Goal: Information Seeking & Learning: Learn about a topic

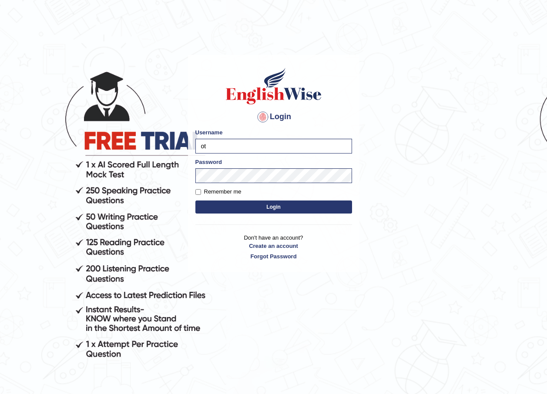
type input "o"
type input "bhuvaneswari_parramatta"
click at [254, 212] on button "Login" at bounding box center [273, 207] width 157 height 13
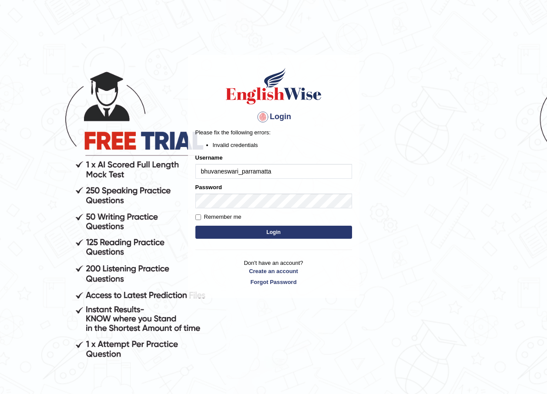
click at [387, 262] on body "Login Please fix the following errors: Invalid credentials Username bhuvaneswar…" at bounding box center [273, 224] width 547 height 394
click at [286, 231] on button "Login" at bounding box center [273, 232] width 157 height 13
click at [369, 249] on body "Login Please fix the following errors: Invalid credentials Username bhuvaneswar…" at bounding box center [273, 224] width 547 height 394
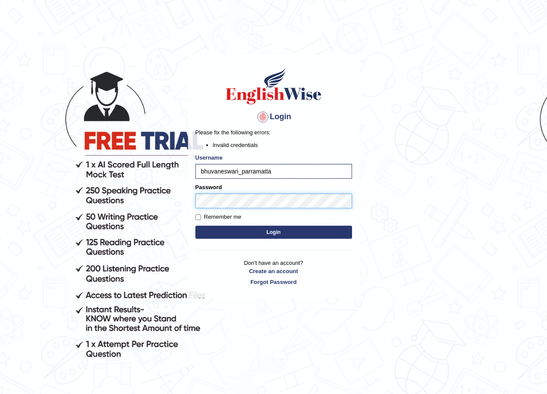
click at [195, 226] on button "Login" at bounding box center [273, 232] width 157 height 13
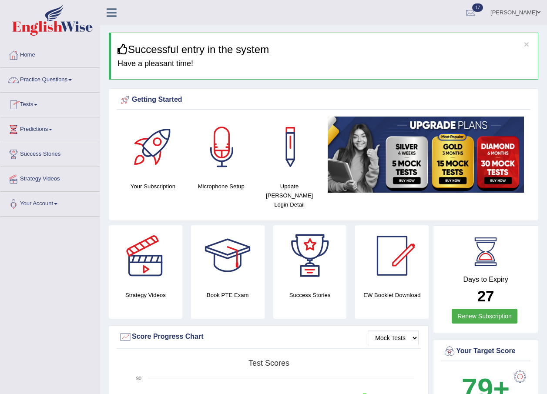
click at [73, 82] on link "Practice Questions" at bounding box center [49, 79] width 99 height 22
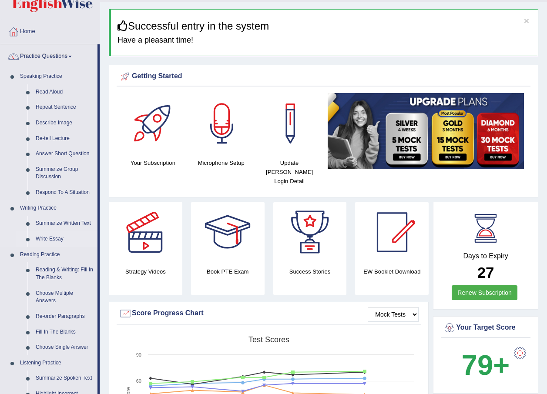
scroll to position [44, 0]
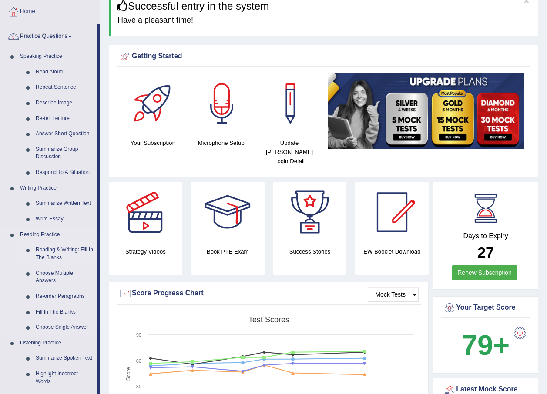
click at [51, 251] on link "Reading & Writing: Fill In The Blanks" at bounding box center [65, 253] width 66 height 23
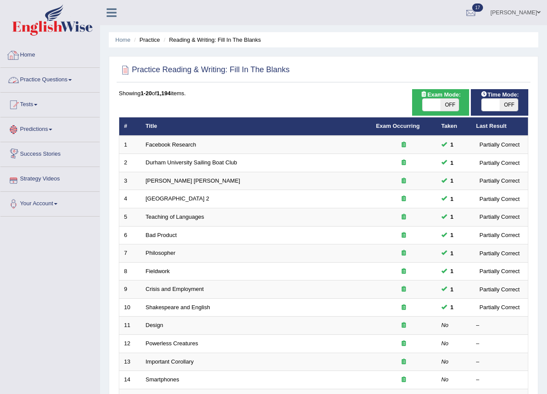
click at [32, 57] on link "Home" at bounding box center [49, 54] width 99 height 22
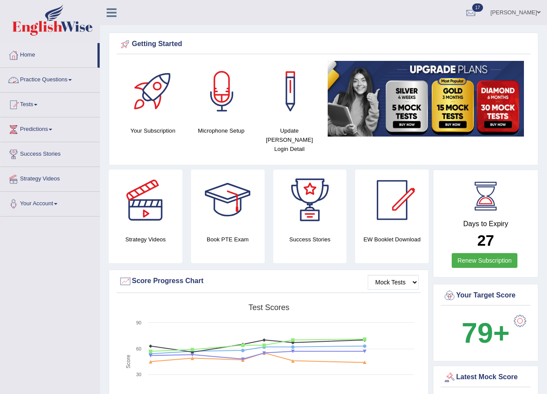
click at [72, 79] on link "Practice Questions" at bounding box center [49, 79] width 99 height 22
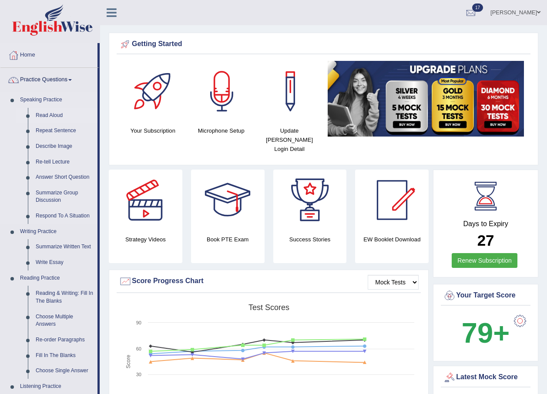
click at [61, 114] on link "Read Aloud" at bounding box center [65, 116] width 66 height 16
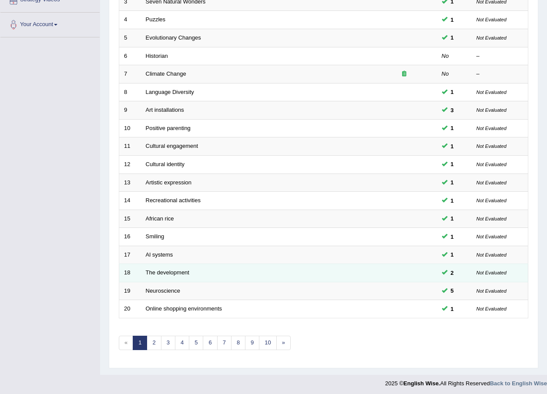
scroll to position [182, 0]
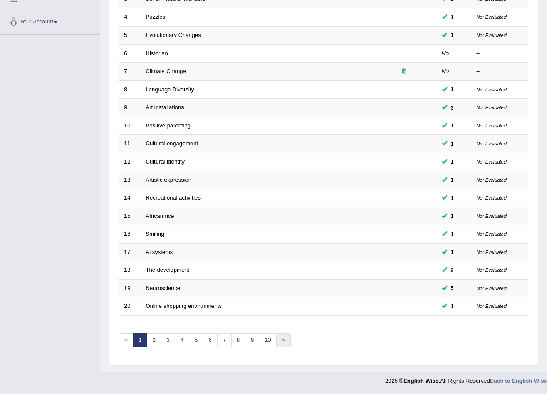
click at [281, 341] on link "»" at bounding box center [283, 340] width 14 height 14
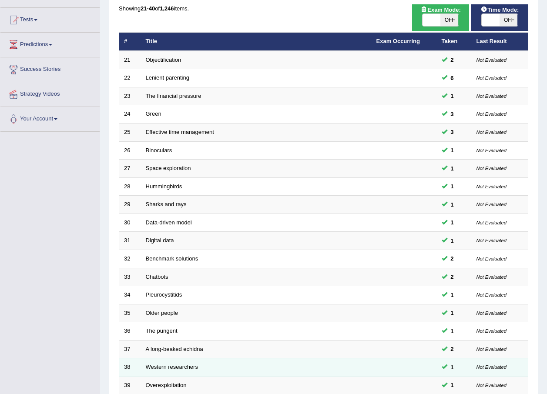
scroll to position [182, 0]
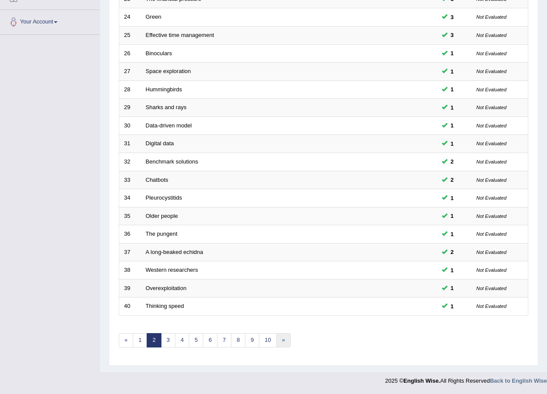
click at [282, 340] on link "»" at bounding box center [283, 340] width 14 height 14
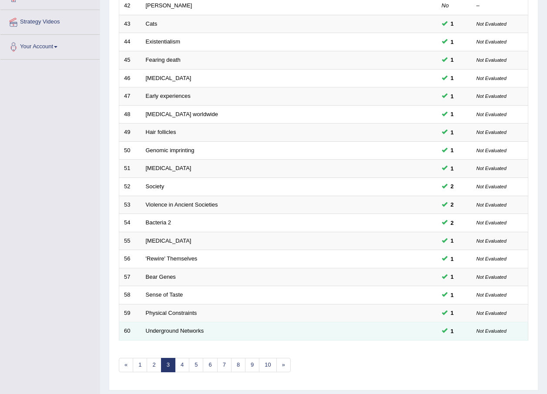
scroll to position [182, 0]
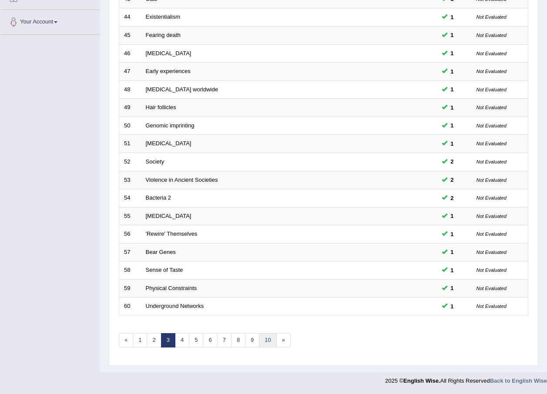
click at [270, 343] on link "10" at bounding box center [267, 340] width 17 height 14
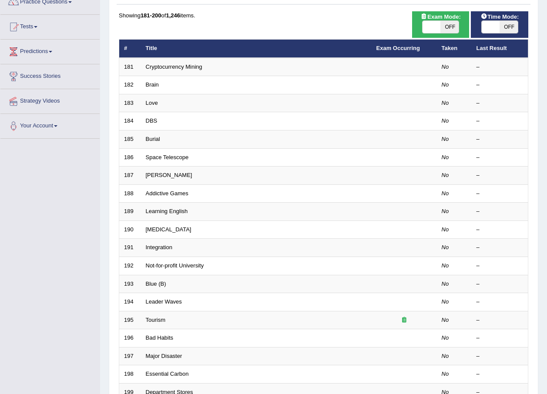
scroll to position [182, 0]
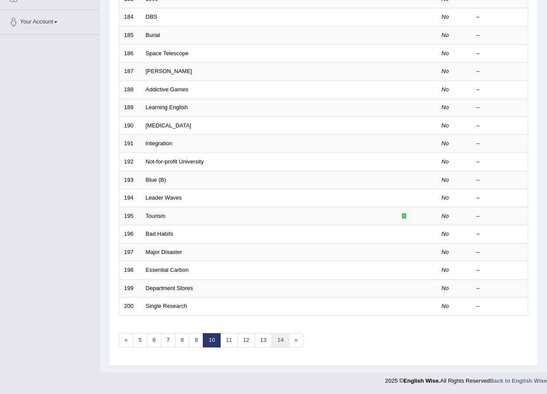
click at [282, 340] on link "14" at bounding box center [280, 340] width 17 height 14
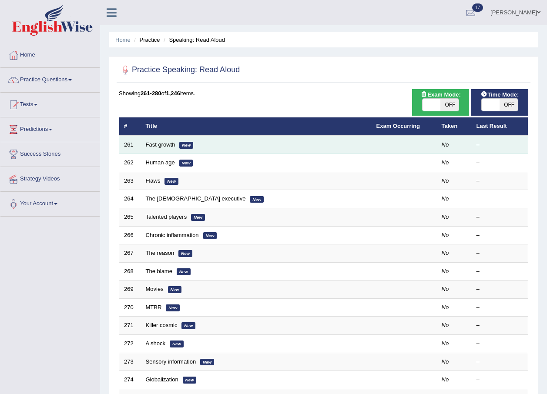
click at [188, 145] on em "New" at bounding box center [186, 145] width 14 height 7
click at [189, 146] on em "New" at bounding box center [186, 145] width 14 height 7
drag, startPoint x: 189, startPoint y: 146, endPoint x: 154, endPoint y: 145, distance: 35.7
click at [154, 145] on link "Fast growth" at bounding box center [161, 144] width 30 height 7
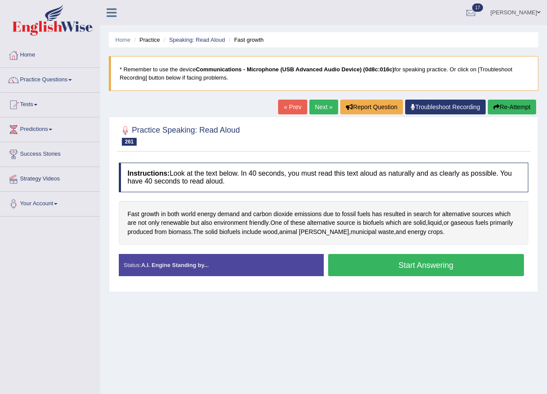
drag, startPoint x: 405, startPoint y: 266, endPoint x: 405, endPoint y: 272, distance: 6.1
click at [405, 271] on button "Start Answering" at bounding box center [426, 265] width 196 height 22
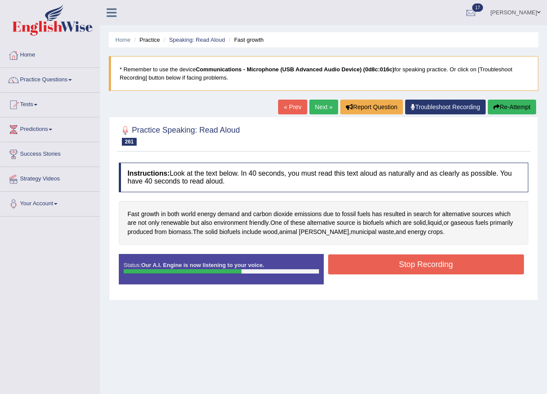
click at [419, 270] on button "Stop Recording" at bounding box center [426, 265] width 196 height 20
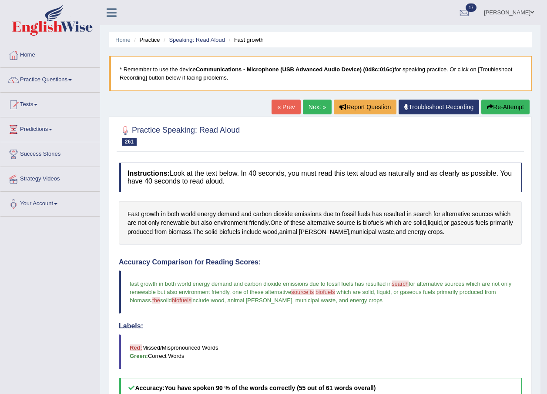
click at [312, 105] on link "Next »" at bounding box center [317, 107] width 29 height 15
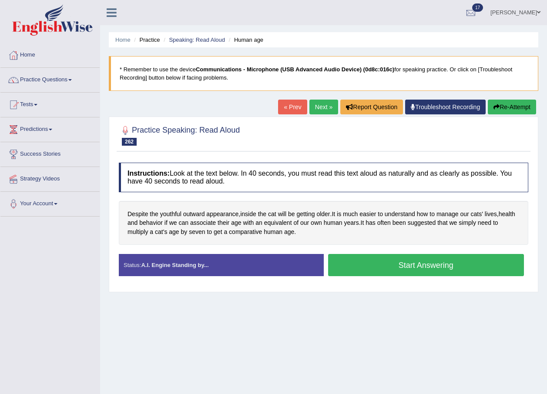
click at [376, 262] on button "Start Answering" at bounding box center [426, 265] width 196 height 22
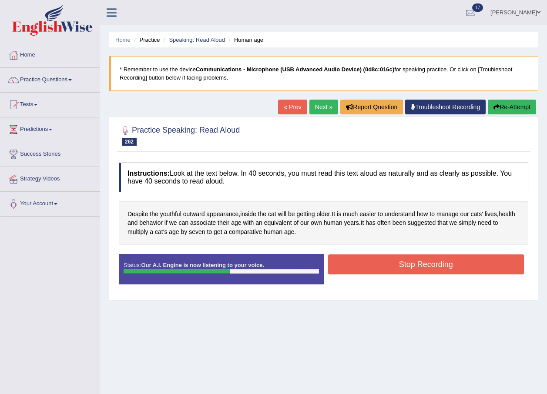
click at [375, 262] on button "Stop Recording" at bounding box center [426, 265] width 196 height 20
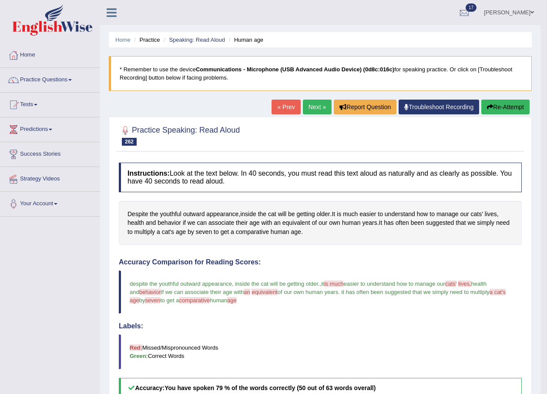
click at [313, 105] on link "Next »" at bounding box center [317, 107] width 29 height 15
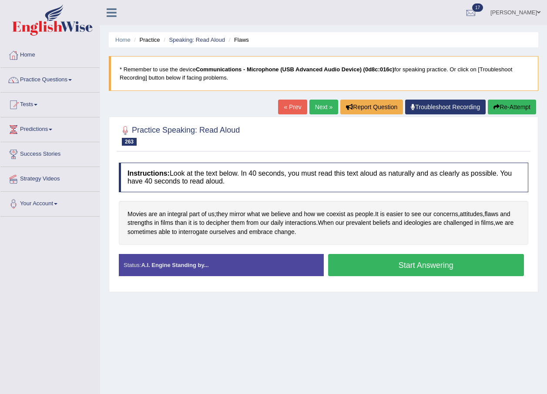
click at [383, 264] on button "Start Answering" at bounding box center [426, 265] width 196 height 22
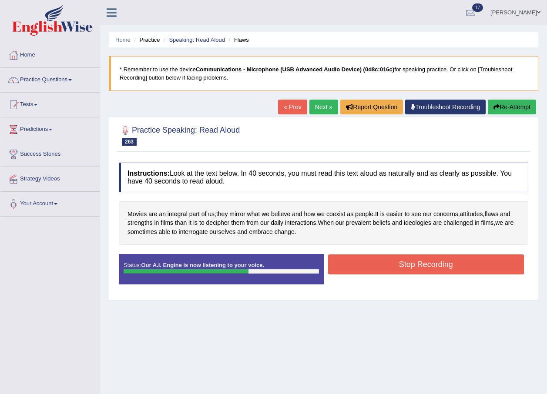
click at [391, 262] on button "Stop Recording" at bounding box center [426, 265] width 196 height 20
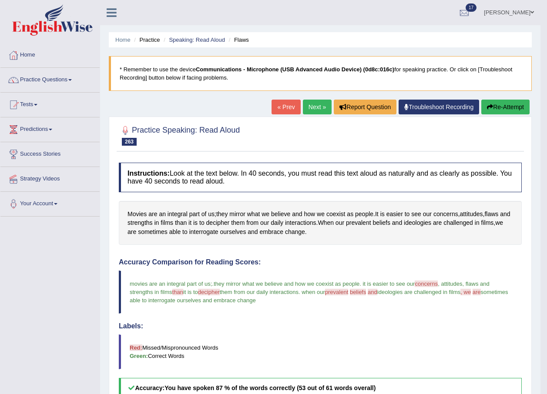
click at [317, 108] on link "Next »" at bounding box center [317, 107] width 29 height 15
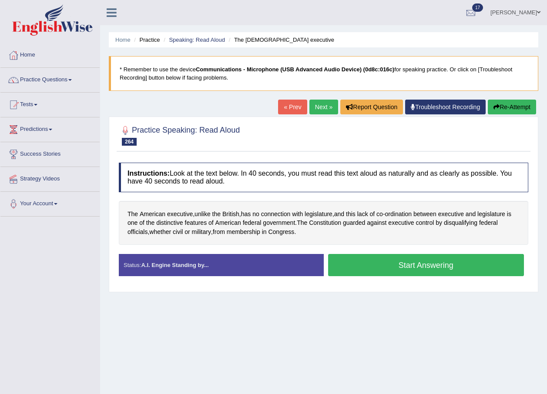
click at [393, 270] on button "Start Answering" at bounding box center [426, 265] width 196 height 22
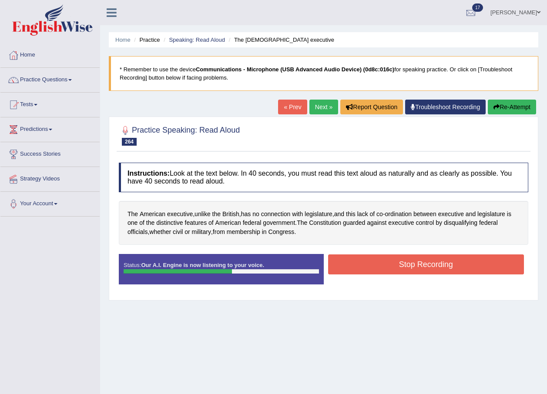
click at [390, 244] on div "The American executive , unlike the British , has no connection with legislatur…" at bounding box center [324, 223] width 410 height 44
click at [389, 260] on button "Stop Recording" at bounding box center [426, 265] width 196 height 20
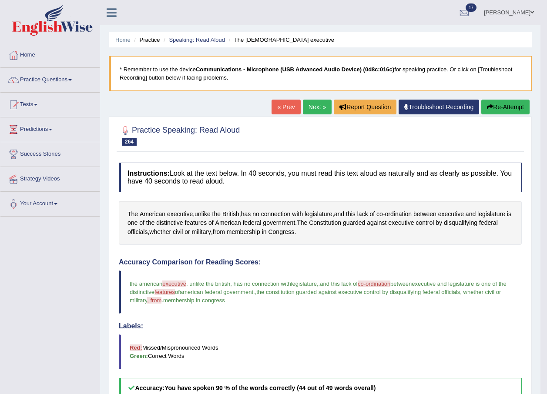
click at [324, 107] on link "Next »" at bounding box center [317, 107] width 29 height 15
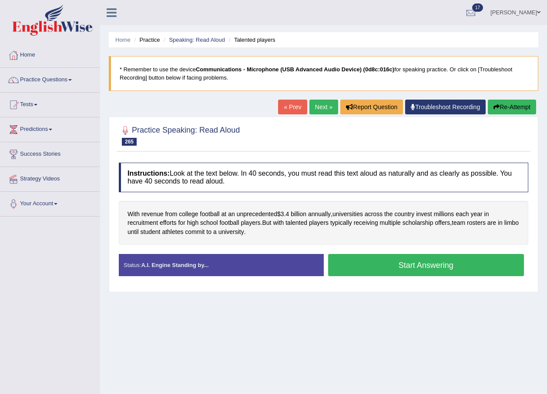
click at [434, 271] on button "Start Answering" at bounding box center [426, 265] width 196 height 22
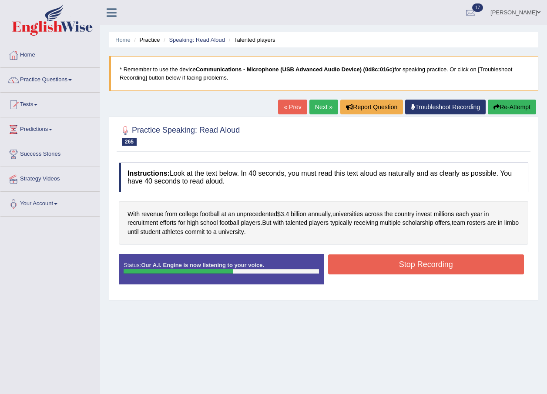
click at [436, 271] on button "Stop Recording" at bounding box center [426, 265] width 196 height 20
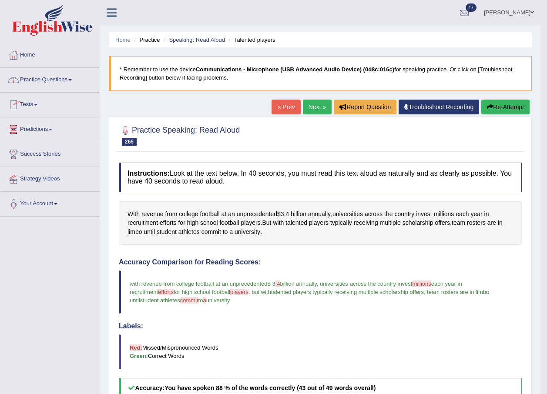
click at [73, 82] on link "Practice Questions" at bounding box center [49, 79] width 99 height 22
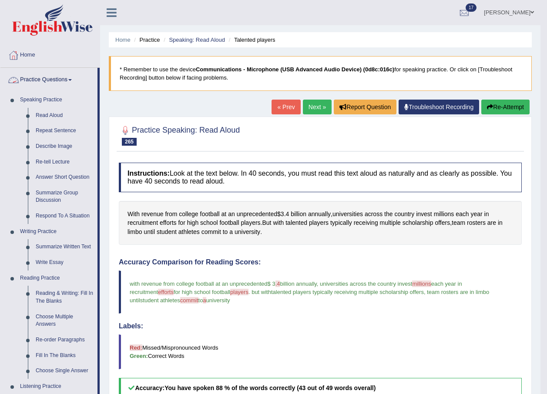
click at [74, 81] on link "Practice Questions" at bounding box center [48, 79] width 97 height 22
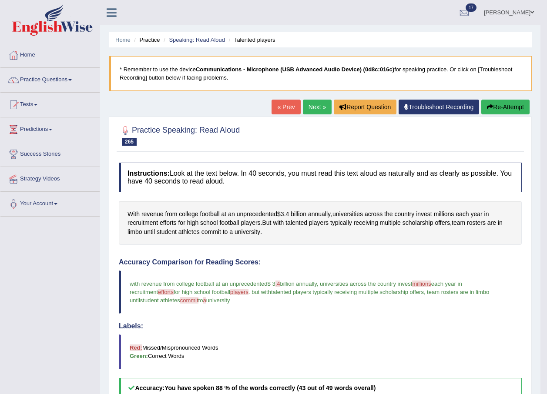
click at [41, 106] on link "Tests" at bounding box center [49, 104] width 99 height 22
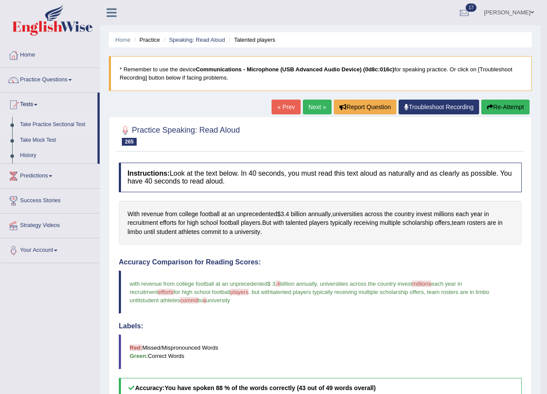
click at [54, 124] on link "Take Practice Sectional Test" at bounding box center [56, 125] width 81 height 16
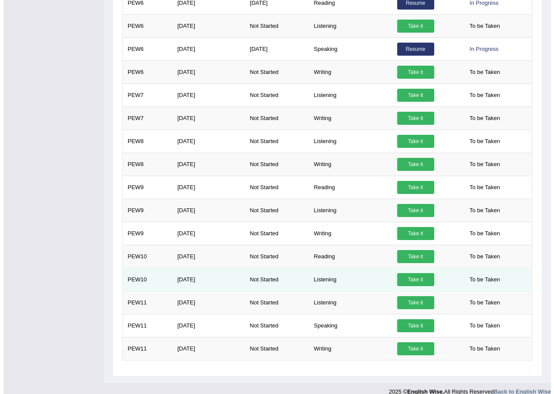
scroll to position [324, 0]
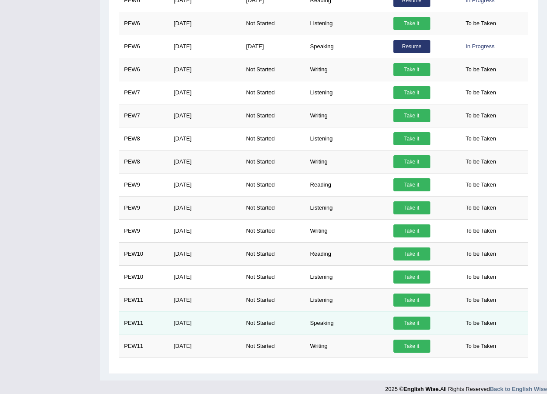
click at [395, 317] on link "Take it" at bounding box center [411, 323] width 37 height 13
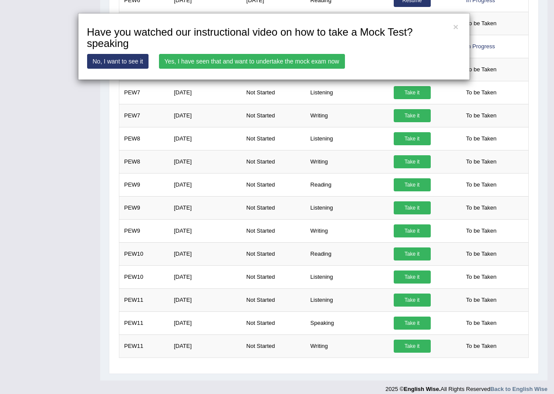
click at [222, 61] on link "Yes, I have seen that and want to undertake the mock exam now" at bounding box center [252, 61] width 186 height 15
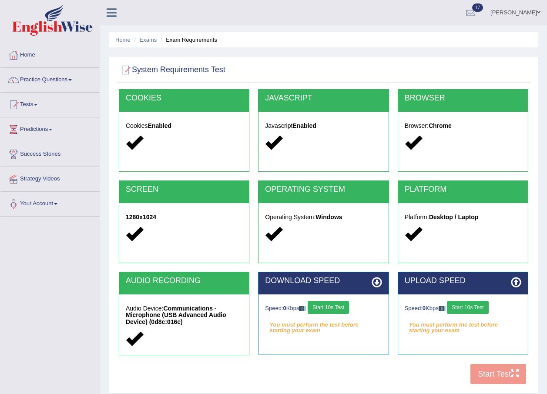
click at [347, 313] on button "Start 10s Test" at bounding box center [328, 307] width 41 height 13
click at [462, 304] on button "Start 10s Test" at bounding box center [467, 307] width 41 height 13
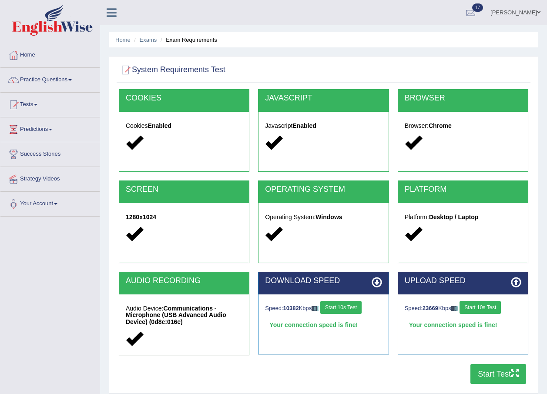
click at [483, 373] on button "Start Test" at bounding box center [499, 374] width 56 height 20
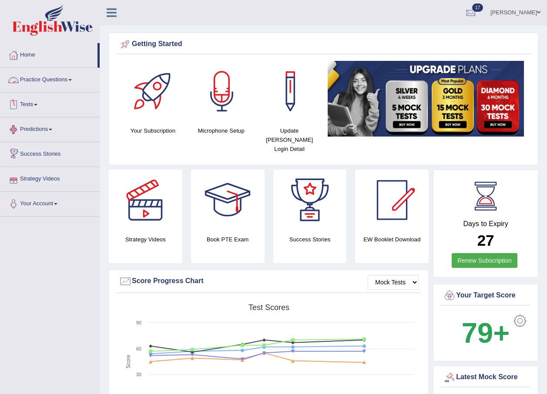
click at [72, 80] on span at bounding box center [69, 80] width 3 height 2
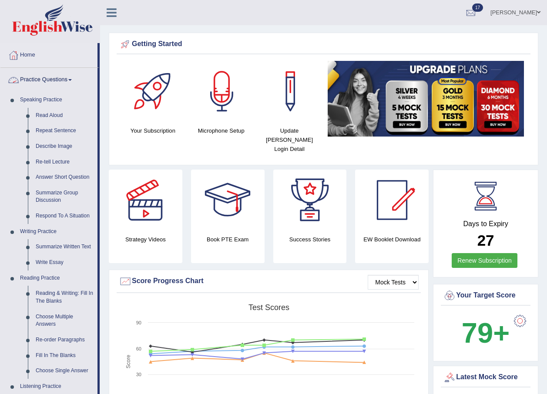
click at [69, 80] on link "Practice Questions" at bounding box center [48, 79] width 97 height 22
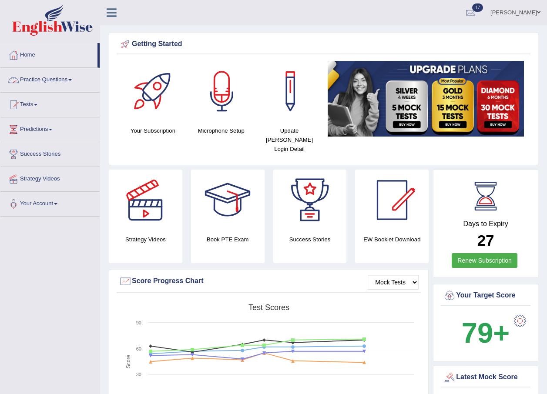
click at [71, 81] on link "Practice Questions" at bounding box center [49, 79] width 99 height 22
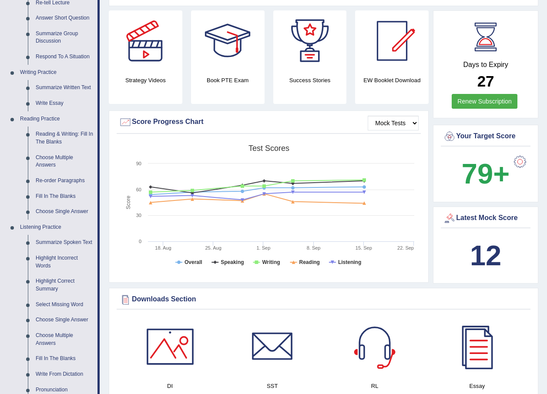
scroll to position [174, 0]
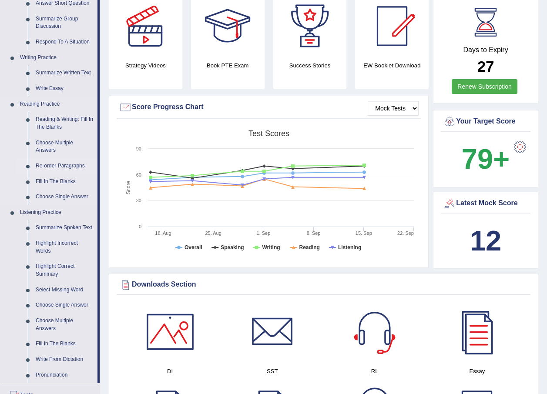
click at [61, 165] on link "Re-order Paragraphs" at bounding box center [65, 166] width 66 height 16
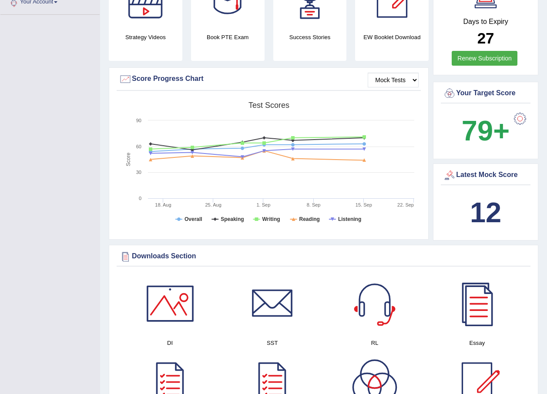
scroll to position [269, 0]
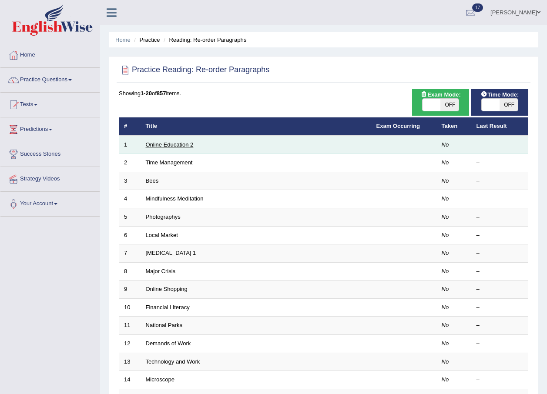
click at [175, 146] on link "Online Education 2" at bounding box center [170, 144] width 48 height 7
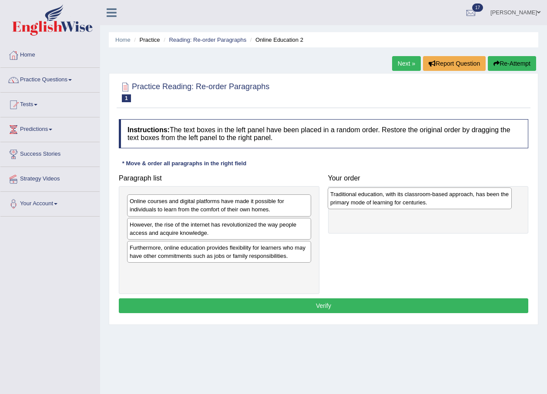
drag, startPoint x: 176, startPoint y: 270, endPoint x: 377, endPoint y: 193, distance: 214.8
click at [377, 193] on div "Traditional education, with its classroom-based approach, has been the primary …" at bounding box center [420, 199] width 184 height 22
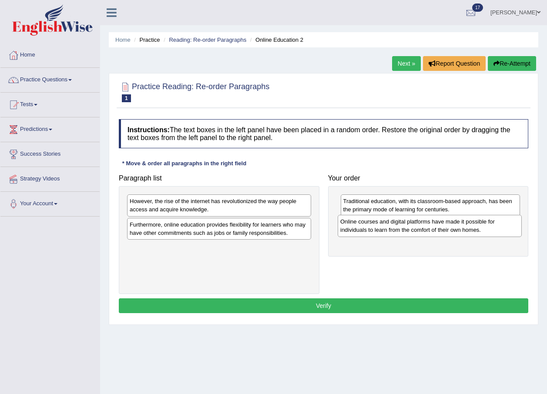
drag, startPoint x: 193, startPoint y: 208, endPoint x: 404, endPoint y: 229, distance: 211.7
click at [404, 229] on div "Online courses and digital platforms have made it possible for individuals to l…" at bounding box center [430, 226] width 184 height 22
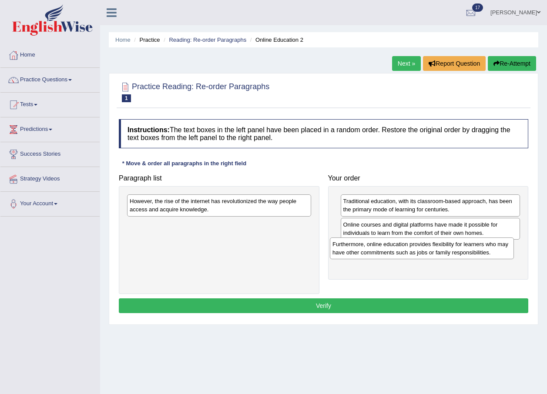
drag, startPoint x: 215, startPoint y: 230, endPoint x: 418, endPoint y: 249, distance: 203.8
click at [418, 249] on div "Furthermore, online education provides flexibility for learners who may have ot…" at bounding box center [422, 249] width 184 height 22
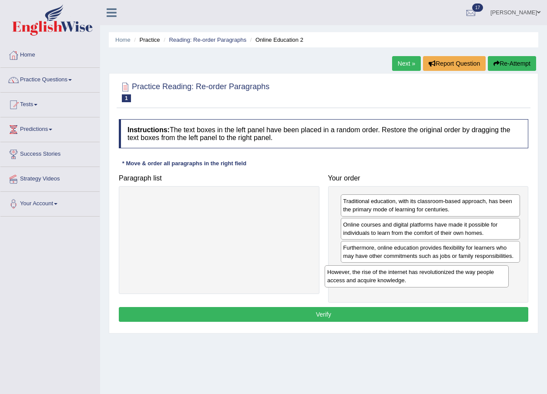
drag, startPoint x: 242, startPoint y: 213, endPoint x: 439, endPoint y: 284, distance: 210.0
click at [439, 284] on div "However, the rise of the internet has revolutionized the way people access and …" at bounding box center [417, 277] width 184 height 22
drag, startPoint x: 374, startPoint y: 255, endPoint x: 380, endPoint y: 231, distance: 24.2
click at [380, 231] on div "Furthermore, online education provides flexibility for learners who may have ot…" at bounding box center [436, 229] width 180 height 22
drag, startPoint x: 384, startPoint y: 230, endPoint x: 387, endPoint y: 253, distance: 22.8
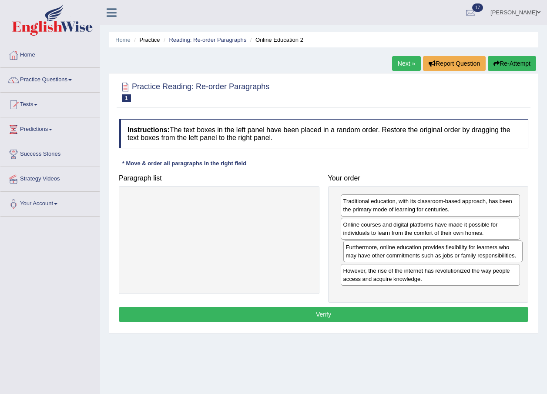
click at [387, 253] on div "Furthermore, online education provides flexibility for learners who may have ot…" at bounding box center [433, 252] width 180 height 22
click at [340, 315] on button "Verify" at bounding box center [324, 314] width 410 height 15
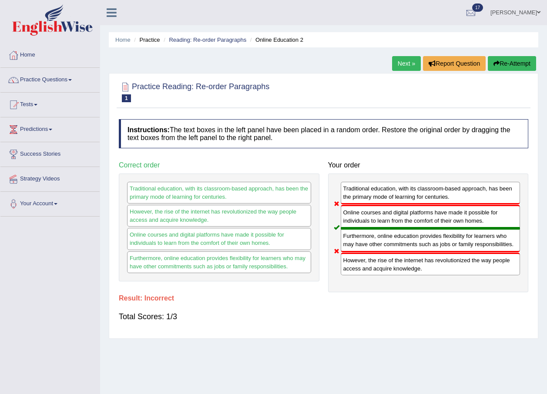
click at [408, 63] on link "Next »" at bounding box center [406, 63] width 29 height 15
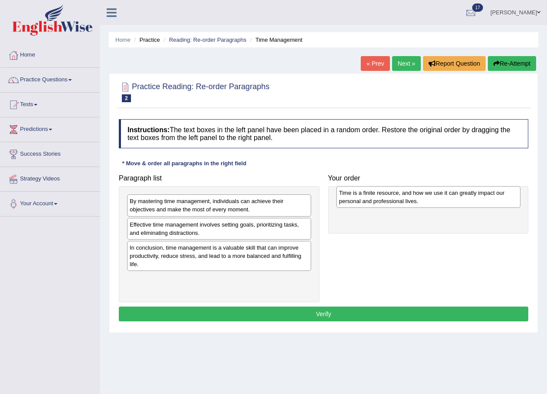
drag, startPoint x: 175, startPoint y: 226, endPoint x: 384, endPoint y: 195, distance: 211.8
click at [384, 195] on div "Time is a finite resource, and how we use it can greatly impact our personal an…" at bounding box center [428, 197] width 184 height 22
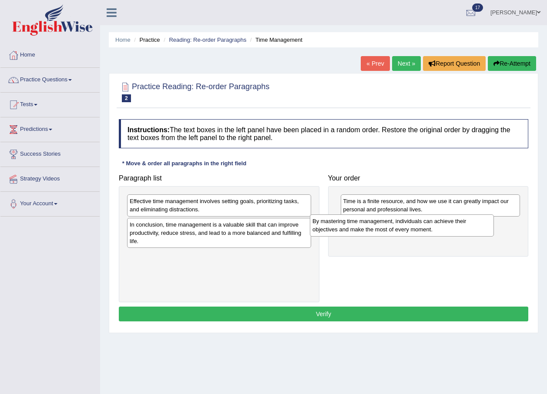
drag, startPoint x: 222, startPoint y: 209, endPoint x: 405, endPoint y: 229, distance: 183.9
click at [405, 229] on div "By mastering time management, individuals can achieve their objectives and make…" at bounding box center [402, 226] width 184 height 22
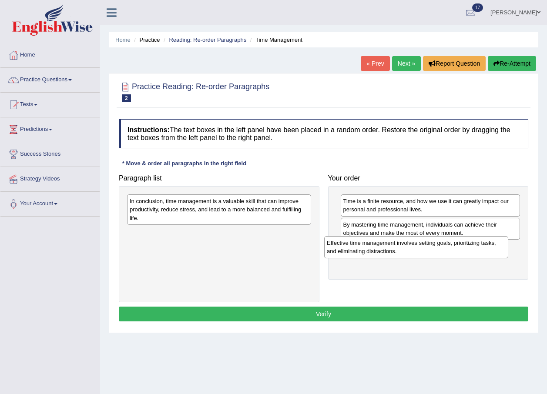
drag, startPoint x: 202, startPoint y: 209, endPoint x: 399, endPoint y: 251, distance: 201.6
click at [399, 251] on div "Effective time management involves setting goals, prioritizing tasks, and elimi…" at bounding box center [416, 247] width 184 height 22
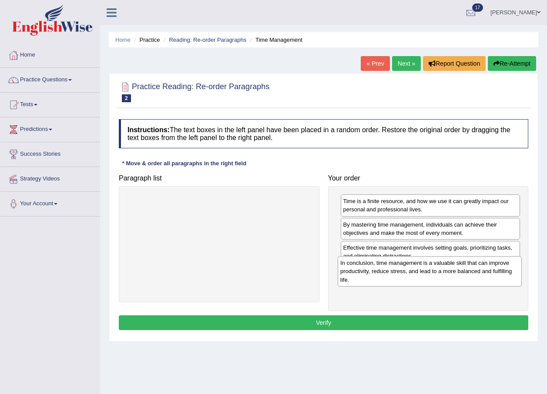
drag, startPoint x: 266, startPoint y: 210, endPoint x: 477, endPoint y: 272, distance: 219.6
click at [477, 272] on div "In conclusion, time management is a valuable skill that can improve productivit…" at bounding box center [430, 271] width 184 height 30
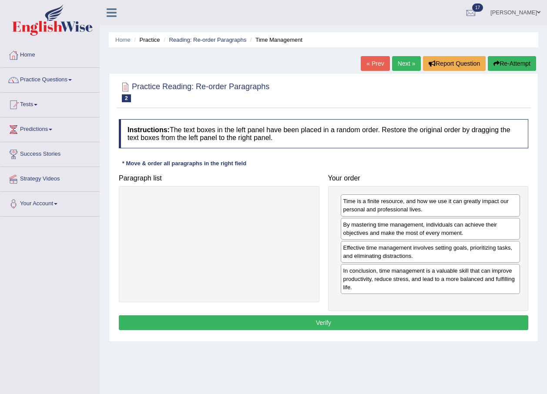
click at [364, 325] on button "Verify" at bounding box center [324, 323] width 410 height 15
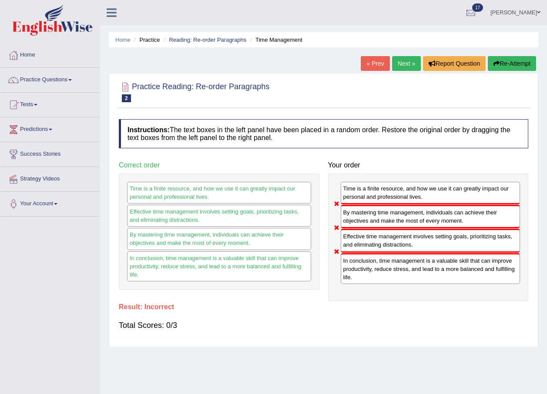
click at [403, 64] on link "Next »" at bounding box center [406, 63] width 29 height 15
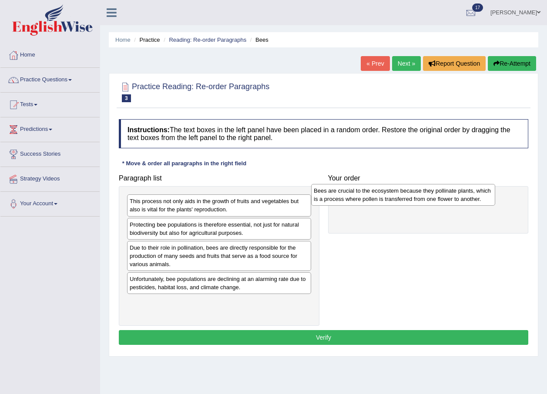
drag, startPoint x: 180, startPoint y: 229, endPoint x: 365, endPoint y: 195, distance: 187.9
click at [365, 195] on div "Bees are crucial to the ecosystem because they pollinate plants, which is a pro…" at bounding box center [403, 195] width 184 height 22
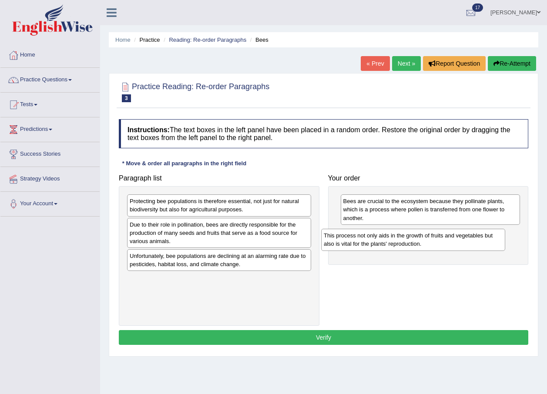
drag, startPoint x: 194, startPoint y: 207, endPoint x: 388, endPoint y: 242, distance: 197.2
click at [388, 242] on div "This process not only aids in the growth of fruits and vegetables but also is v…" at bounding box center [413, 240] width 184 height 22
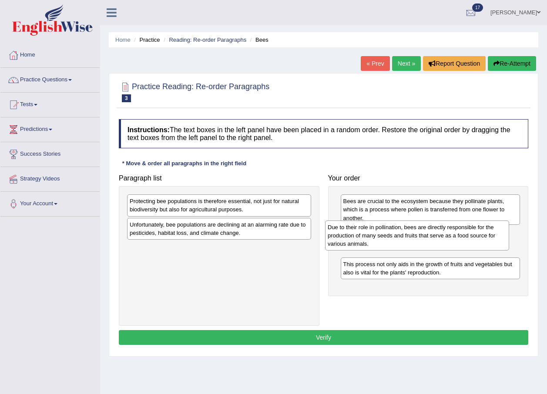
drag, startPoint x: 215, startPoint y: 233, endPoint x: 414, endPoint y: 236, distance: 198.1
click at [414, 236] on div "Due to their role in pollination, bees are directly responsible for the product…" at bounding box center [417, 236] width 184 height 30
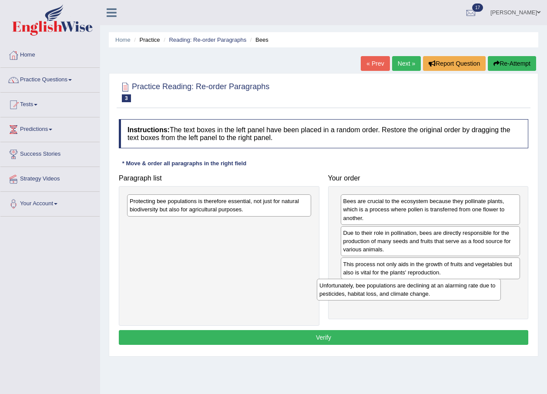
drag, startPoint x: 225, startPoint y: 232, endPoint x: 414, endPoint y: 293, distance: 199.3
click at [414, 293] on div "Unfortunately, bee populations are declining at an alarming rate due to pestici…" at bounding box center [409, 290] width 184 height 22
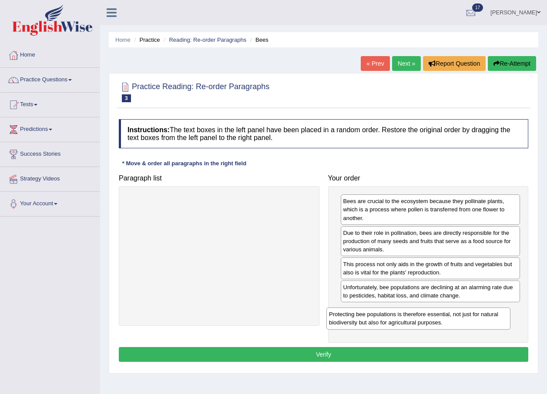
drag, startPoint x: 227, startPoint y: 205, endPoint x: 426, endPoint y: 318, distance: 228.9
click at [426, 318] on div "Protecting bee populations is therefore essential, not just for natural biodive…" at bounding box center [418, 319] width 184 height 22
click at [373, 353] on button "Verify" at bounding box center [324, 354] width 410 height 15
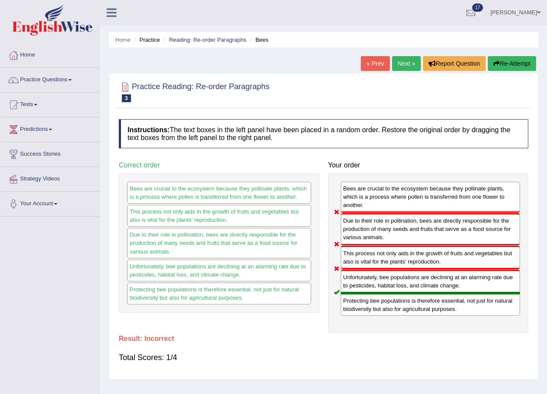
click at [405, 64] on link "Next »" at bounding box center [406, 63] width 29 height 15
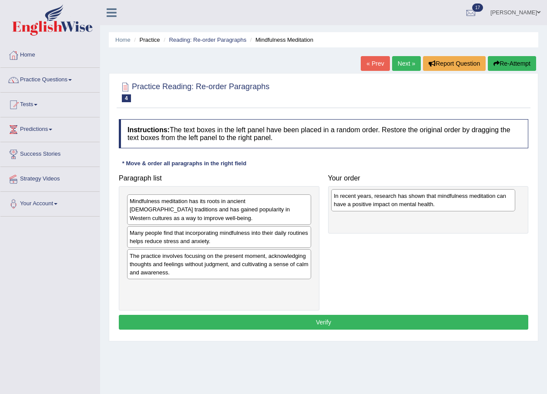
drag, startPoint x: 230, startPoint y: 208, endPoint x: 434, endPoint y: 202, distance: 204.2
click at [434, 202] on div "In recent years, research has shown that mindfulness meditation can have a posi…" at bounding box center [423, 200] width 184 height 22
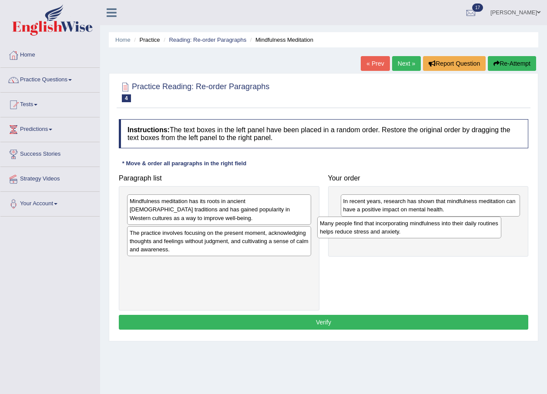
drag, startPoint x: 240, startPoint y: 242, endPoint x: 430, endPoint y: 232, distance: 190.5
click at [430, 232] on div "Many people find that incorporating mindfulness into their daily routines helps…" at bounding box center [409, 228] width 184 height 22
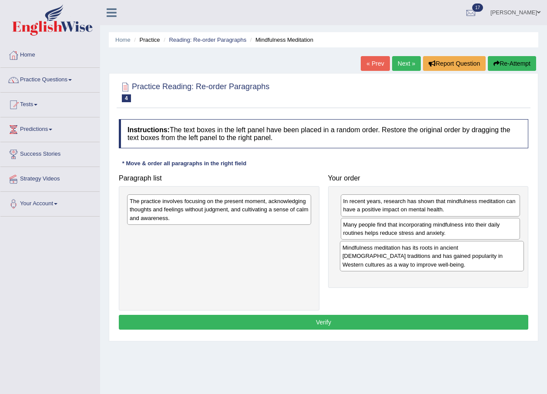
drag, startPoint x: 214, startPoint y: 211, endPoint x: 427, endPoint y: 258, distance: 217.9
click at [427, 258] on div "Mindfulness meditation has its roots in ancient Buddhist traditions and has gai…" at bounding box center [432, 256] width 184 height 30
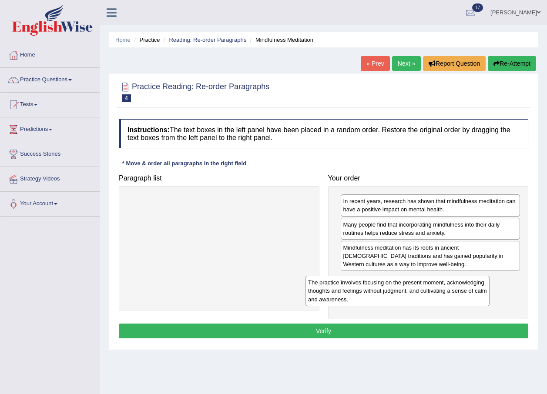
drag, startPoint x: 301, startPoint y: 213, endPoint x: 479, endPoint y: 295, distance: 196.2
click at [479, 295] on div "The practice involves focusing on the present moment, acknowledging thoughts an…" at bounding box center [398, 291] width 184 height 30
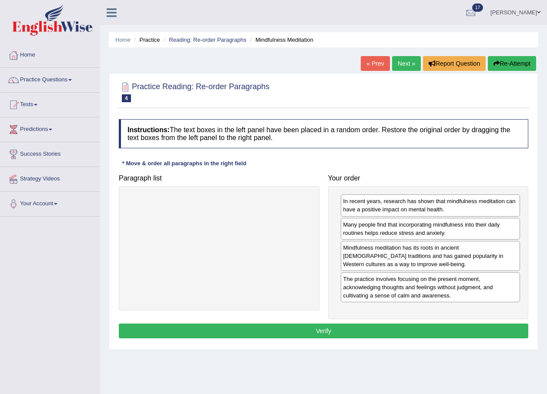
click at [372, 325] on button "Verify" at bounding box center [324, 331] width 410 height 15
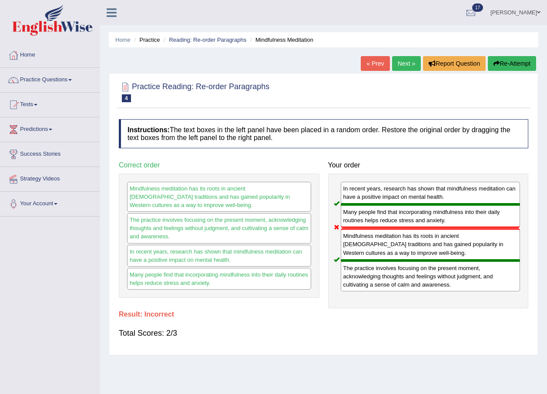
click at [410, 61] on link "Next »" at bounding box center [406, 63] width 29 height 15
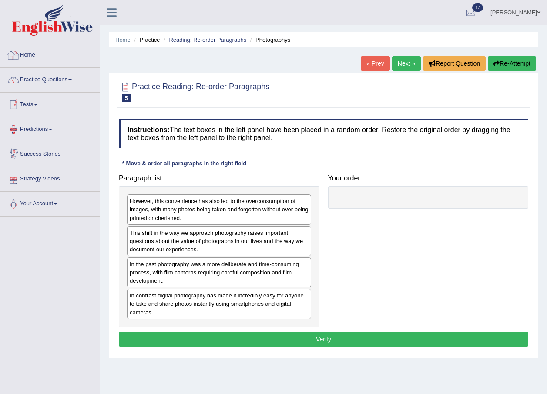
click at [24, 52] on link "Home" at bounding box center [49, 54] width 99 height 22
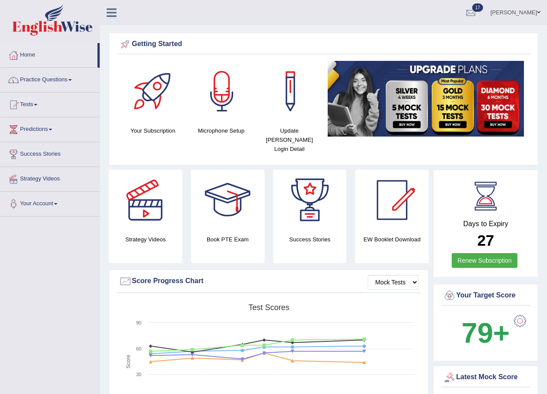
click at [71, 82] on link "Practice Questions" at bounding box center [49, 79] width 99 height 22
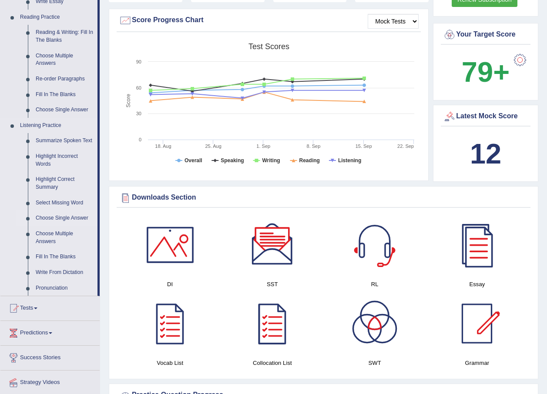
scroll to position [218, 0]
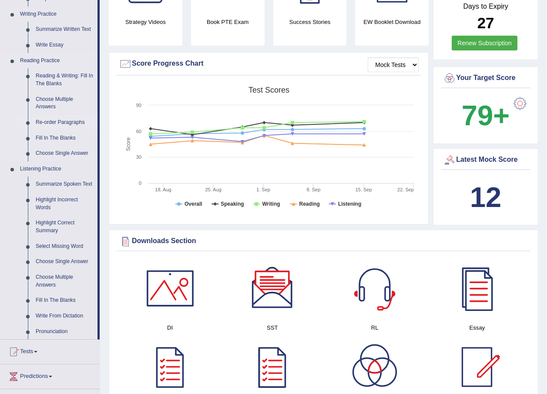
click at [64, 123] on link "Re-order Paragraphs" at bounding box center [65, 123] width 66 height 16
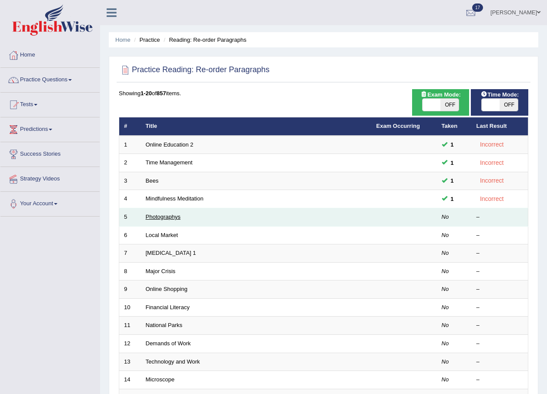
click at [170, 214] on link "Photographys" at bounding box center [163, 217] width 35 height 7
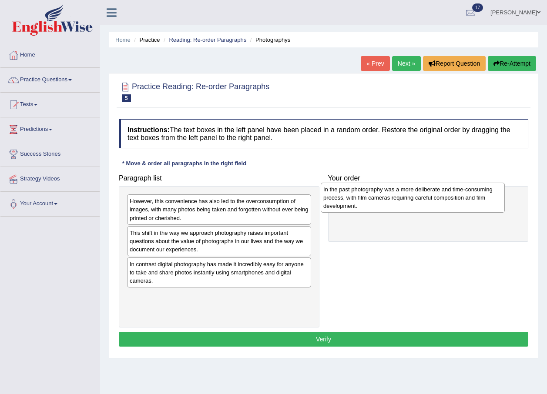
drag, startPoint x: 176, startPoint y: 265, endPoint x: 371, endPoint y: 190, distance: 208.5
click at [371, 190] on div "In the past photography was a more deliberate and time-consuming process, with …" at bounding box center [413, 198] width 184 height 30
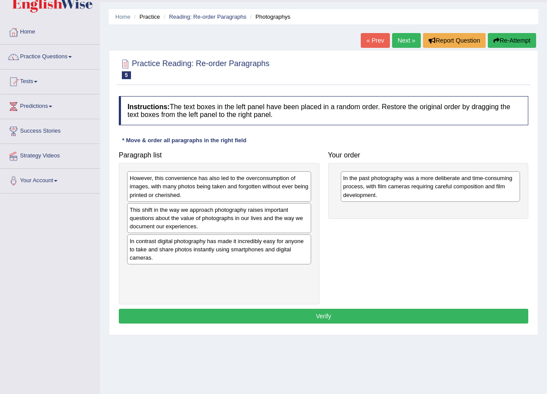
scroll to position [44, 0]
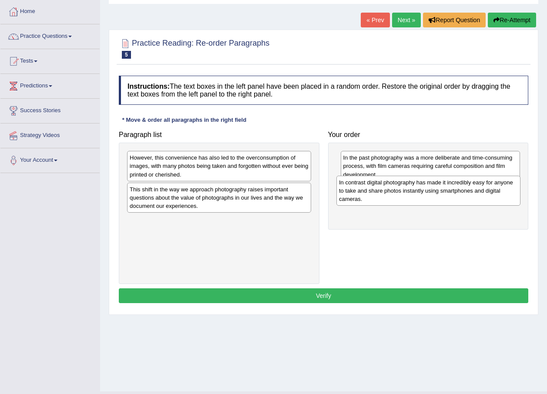
drag, startPoint x: 283, startPoint y: 227, endPoint x: 492, endPoint y: 188, distance: 212.8
click at [492, 188] on div "In contrast digital photography has made it incredibly easy for anyone to take …" at bounding box center [428, 191] width 184 height 30
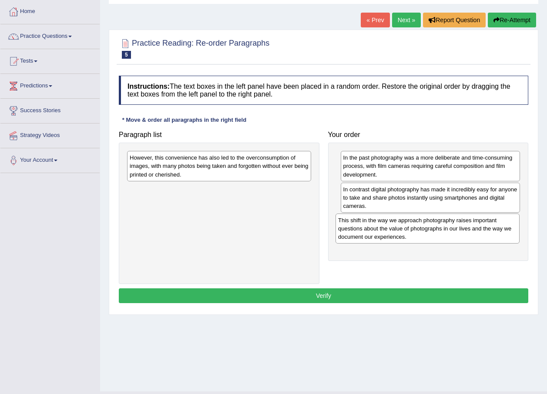
drag, startPoint x: 277, startPoint y: 195, endPoint x: 485, endPoint y: 226, distance: 210.8
click at [485, 226] on div "This shift in the way we approach photography raises important questions about …" at bounding box center [428, 229] width 184 height 30
drag, startPoint x: 410, startPoint y: 166, endPoint x: 417, endPoint y: 229, distance: 63.8
click at [417, 229] on div "In the past photography was a more deliberate and time-consuming process, with …" at bounding box center [437, 230] width 180 height 30
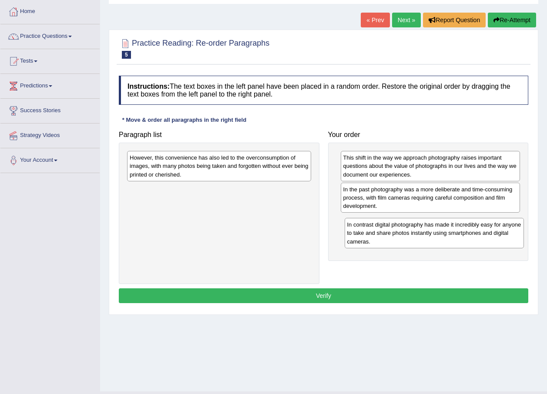
drag, startPoint x: 389, startPoint y: 176, endPoint x: 393, endPoint y: 243, distance: 67.1
click at [393, 243] on div "In contrast digital photography has made it incredibly easy for anyone to take …" at bounding box center [435, 233] width 180 height 30
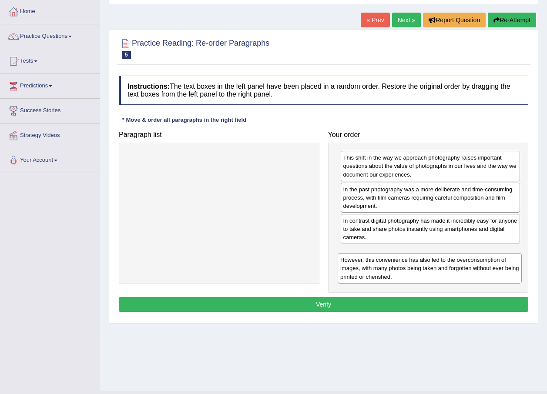
drag, startPoint x: 275, startPoint y: 169, endPoint x: 485, endPoint y: 265, distance: 231.0
click at [485, 265] on div "However, this convenience has also led to the overconsumption of images, with m…" at bounding box center [430, 268] width 184 height 30
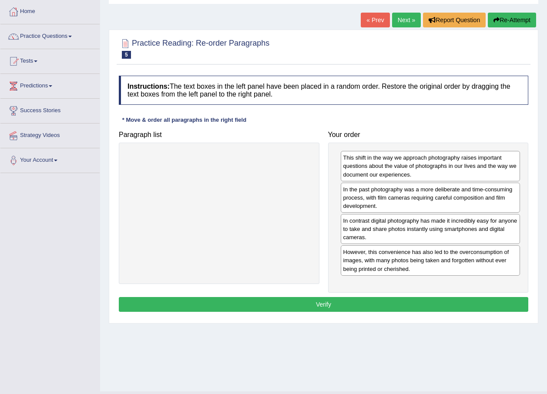
click at [353, 299] on button "Verify" at bounding box center [324, 304] width 410 height 15
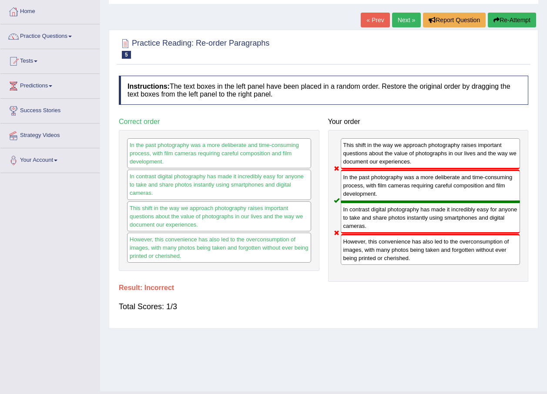
click at [406, 24] on link "Next »" at bounding box center [406, 20] width 29 height 15
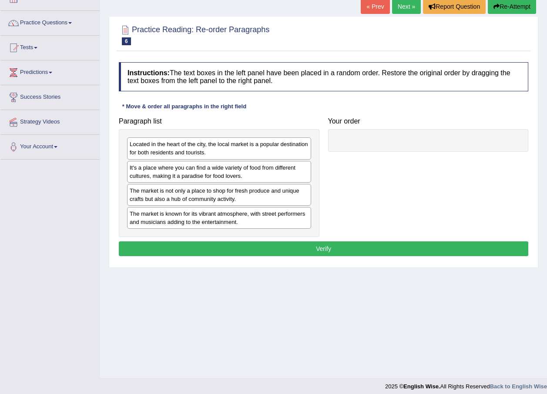
scroll to position [63, 0]
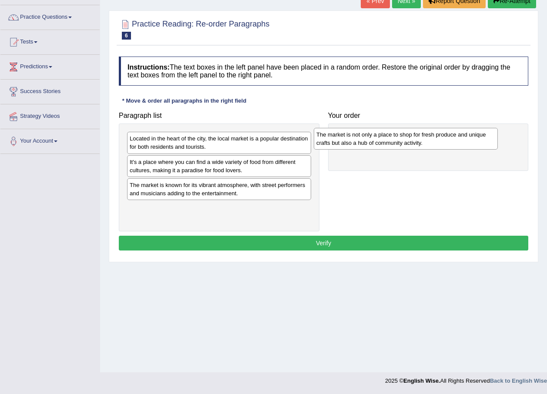
drag, startPoint x: 228, startPoint y: 195, endPoint x: 415, endPoint y: 145, distance: 193.4
click at [415, 145] on div "The market is not only a place to shop for fresh produce and unique crafts but …" at bounding box center [406, 139] width 184 height 22
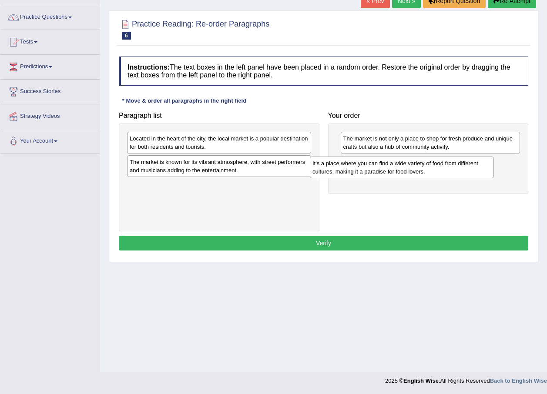
drag, startPoint x: 252, startPoint y: 174, endPoint x: 435, endPoint y: 175, distance: 182.8
click at [435, 175] on div "It's a place where you can find a wide variety of food from different cultures,…" at bounding box center [402, 168] width 184 height 22
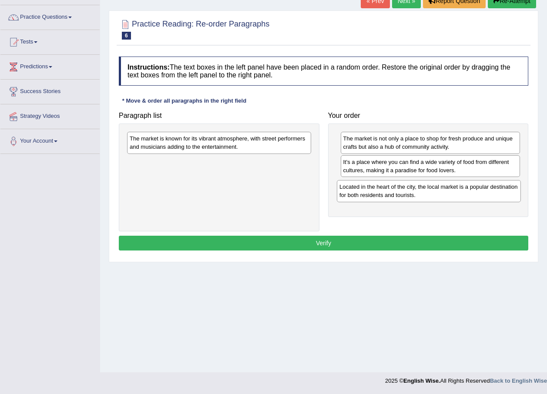
drag, startPoint x: 242, startPoint y: 145, endPoint x: 452, endPoint y: 193, distance: 215.3
click at [452, 193] on div "Located in the heart of the city, the local market is a popular destination for…" at bounding box center [429, 191] width 184 height 22
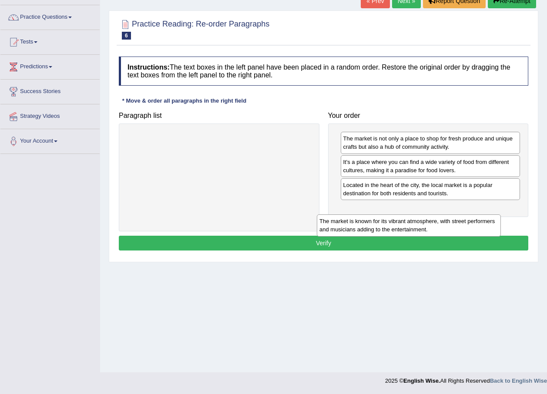
drag, startPoint x: 251, startPoint y: 148, endPoint x: 441, endPoint y: 231, distance: 207.0
click at [441, 231] on div "The market is known for its vibrant atmosphere, with street performers and musi…" at bounding box center [409, 226] width 184 height 22
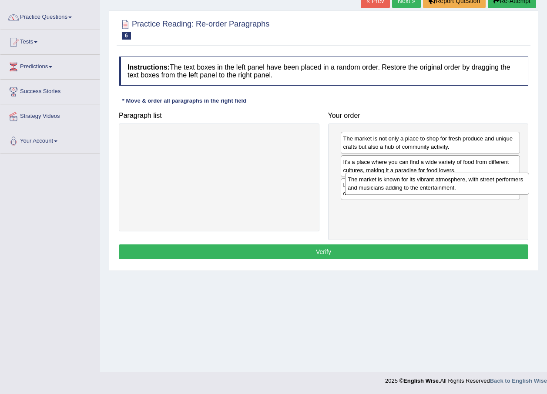
drag, startPoint x: 282, startPoint y: 149, endPoint x: 500, endPoint y: 190, distance: 221.9
click at [500, 190] on div "The market is known for its vibrant atmosphere, with street performers and musi…" at bounding box center [437, 184] width 184 height 22
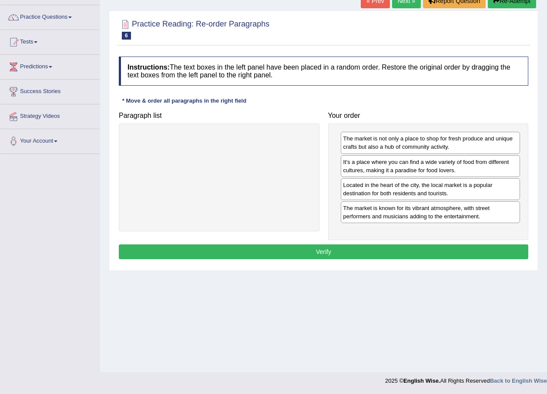
click at [355, 251] on button "Verify" at bounding box center [324, 252] width 410 height 15
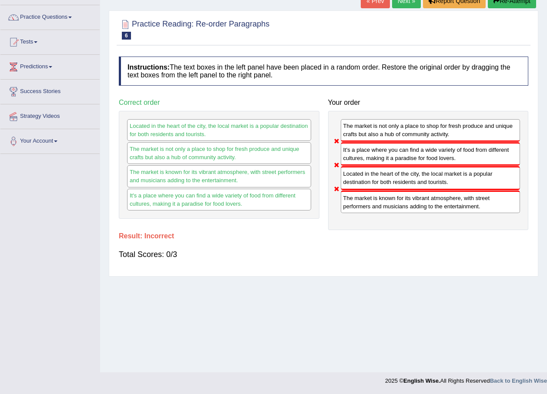
click at [407, 5] on link "Next »" at bounding box center [406, 0] width 29 height 15
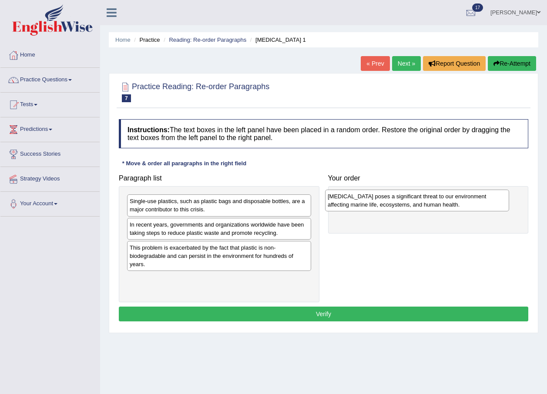
drag, startPoint x: 244, startPoint y: 283, endPoint x: 442, endPoint y: 200, distance: 214.6
click at [442, 200] on div "[MEDICAL_DATA] poses a significant threat to our environment affecting marine l…" at bounding box center [417, 201] width 184 height 22
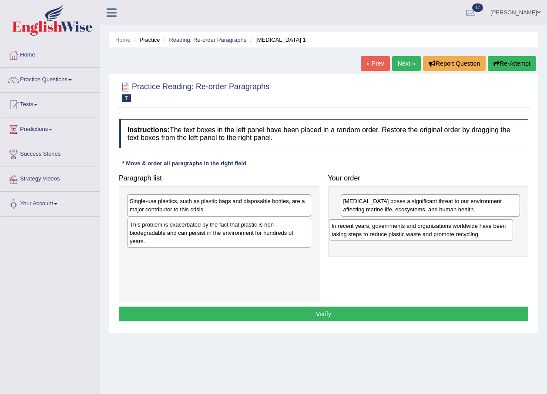
drag, startPoint x: 251, startPoint y: 235, endPoint x: 453, endPoint y: 236, distance: 202.0
click at [453, 236] on div "In recent years, governments and organizations worldwide have been taking steps…" at bounding box center [421, 230] width 184 height 22
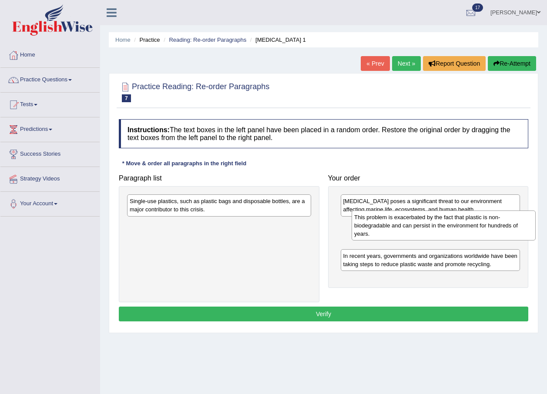
drag, startPoint x: 248, startPoint y: 232, endPoint x: 473, endPoint y: 225, distance: 224.7
click at [473, 225] on div "This problem is exacerbated by the fact that plastic is non-biodegradable and c…" at bounding box center [444, 226] width 184 height 30
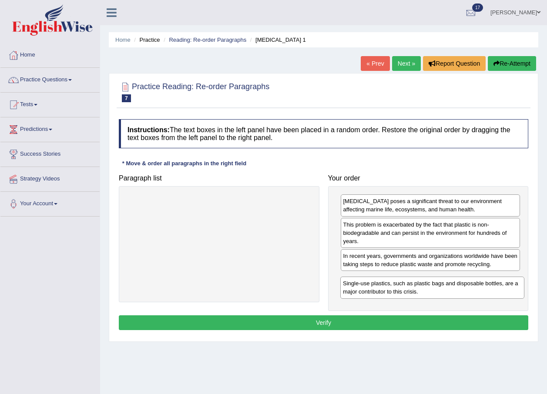
drag, startPoint x: 284, startPoint y: 205, endPoint x: 497, endPoint y: 288, distance: 228.6
click at [497, 288] on div "Single-use plastics, such as plastic bags and disposable bottles, are a major c…" at bounding box center [432, 288] width 184 height 22
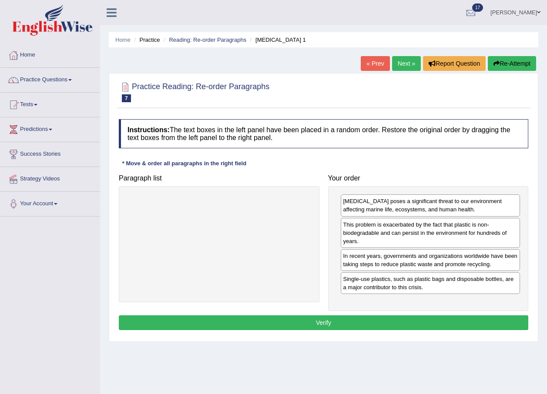
click at [332, 320] on button "Verify" at bounding box center [324, 323] width 410 height 15
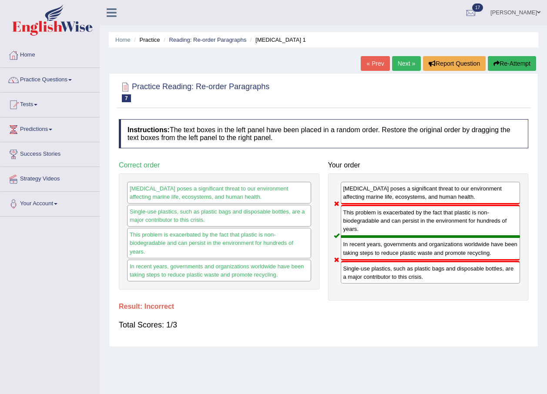
click at [409, 67] on link "Next »" at bounding box center [406, 63] width 29 height 15
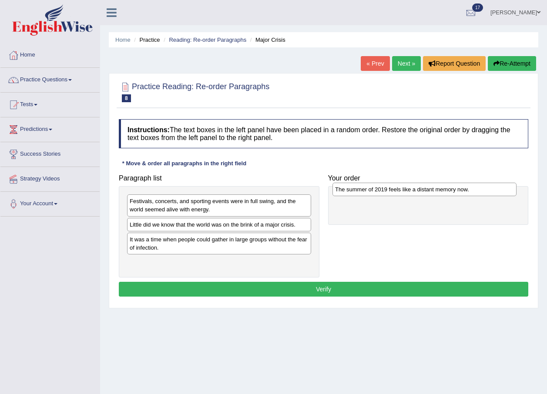
drag, startPoint x: 208, startPoint y: 228, endPoint x: 414, endPoint y: 193, distance: 208.5
click at [414, 193] on div "The summer of 2019 feels like a distant memory now." at bounding box center [425, 189] width 184 height 13
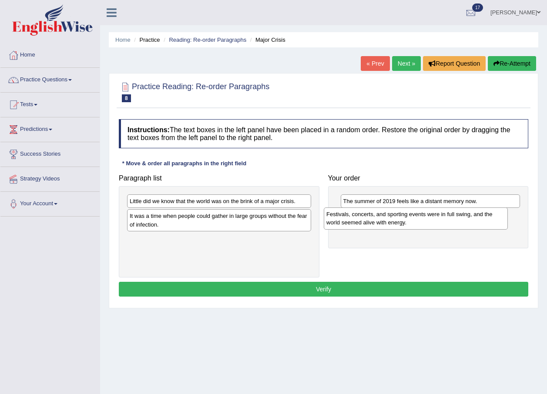
drag, startPoint x: 244, startPoint y: 210, endPoint x: 441, endPoint y: 223, distance: 197.6
click at [441, 223] on div "Festivals, concerts, and sporting events were in full swing, and the world seem…" at bounding box center [416, 219] width 184 height 22
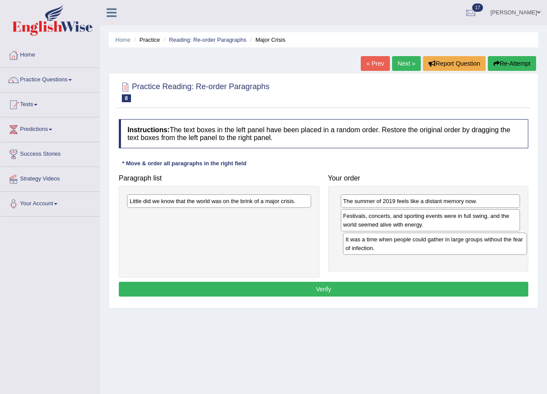
drag, startPoint x: 241, startPoint y: 222, endPoint x: 457, endPoint y: 245, distance: 217.2
click at [457, 245] on div "It was a time when people could gather in large groups without the fear of infe…" at bounding box center [435, 244] width 184 height 22
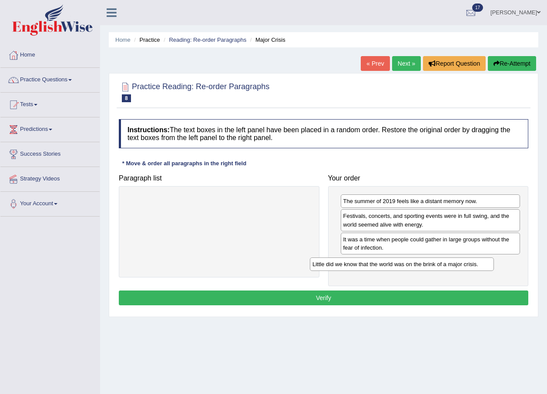
drag, startPoint x: 265, startPoint y: 205, endPoint x: 450, endPoint y: 268, distance: 195.5
click at [450, 268] on div "Little did we know that the world was on the brink of a major crisis." at bounding box center [402, 264] width 184 height 13
click at [329, 296] on button "Verify" at bounding box center [324, 298] width 410 height 15
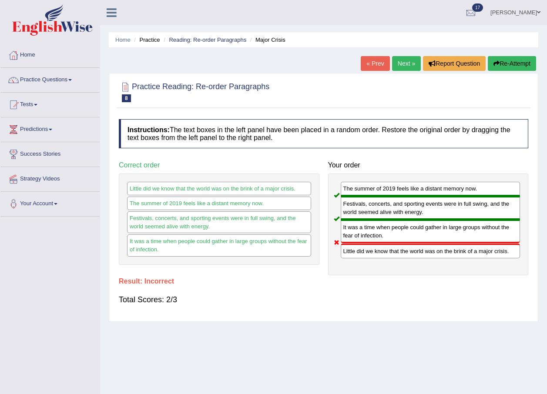
click at [401, 65] on link "Next »" at bounding box center [406, 63] width 29 height 15
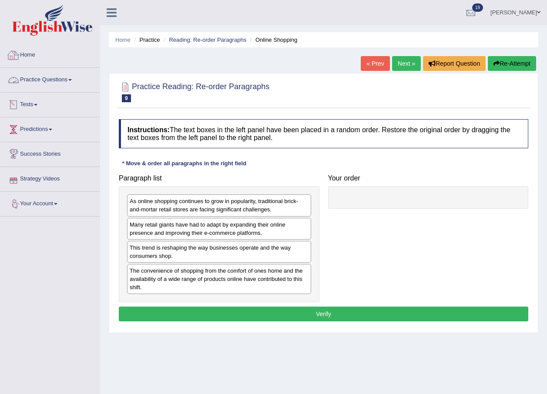
click at [27, 54] on link "Home" at bounding box center [49, 54] width 99 height 22
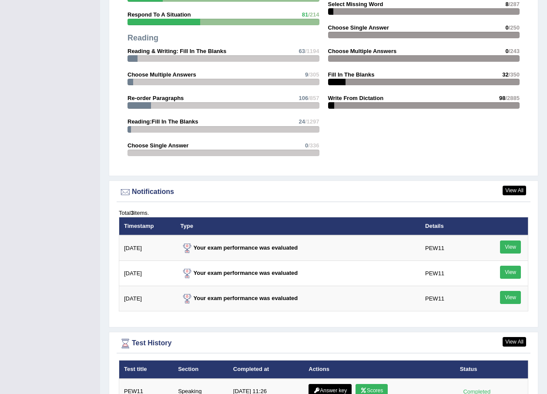
scroll to position [938, 0]
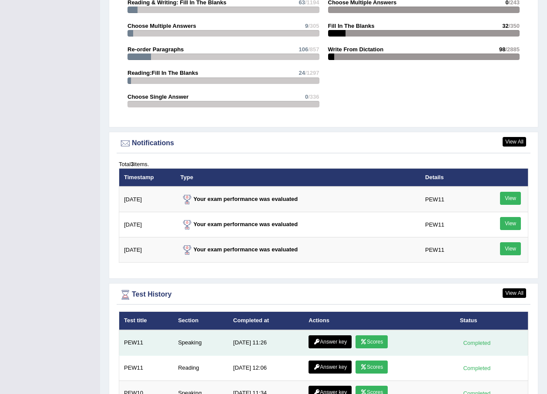
click at [369, 336] on link "Scores" at bounding box center [372, 342] width 32 height 13
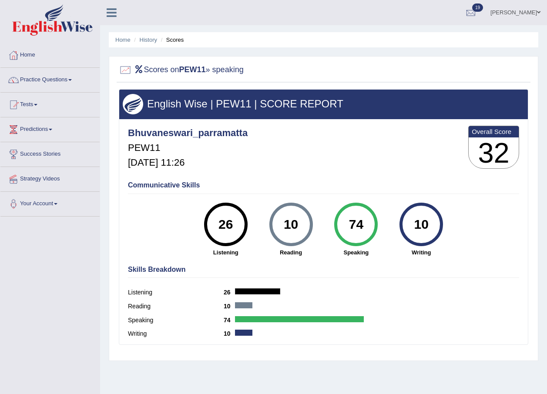
click at [31, 57] on link "Home" at bounding box center [49, 54] width 99 height 22
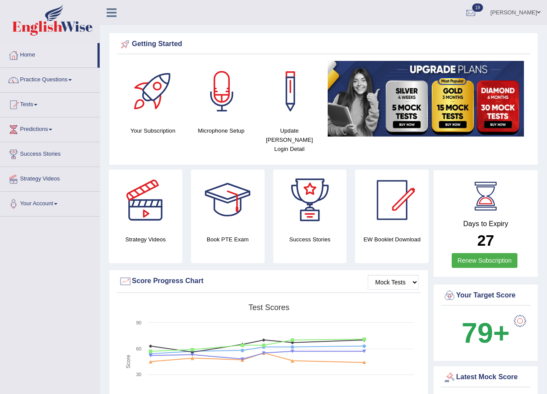
click at [71, 80] on span at bounding box center [69, 80] width 3 height 2
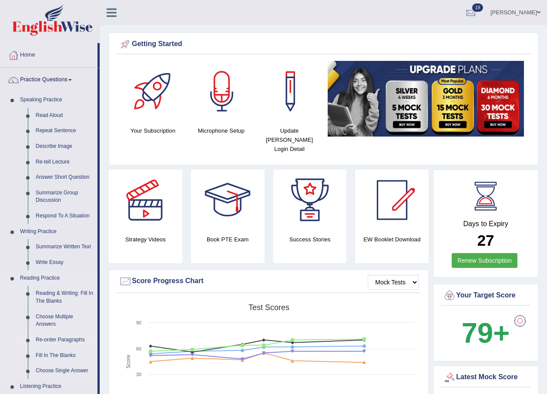
click at [68, 339] on link "Re-order Paragraphs" at bounding box center [65, 341] width 66 height 16
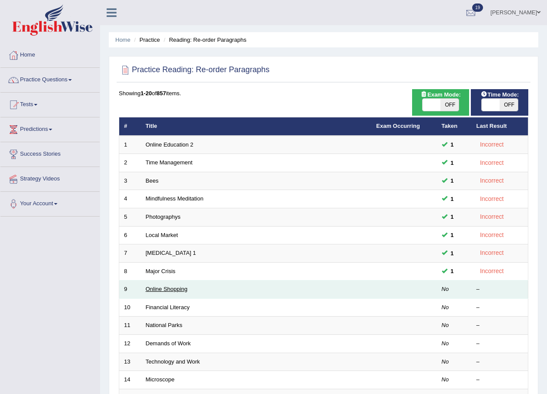
click at [175, 291] on link "Online Shopping" at bounding box center [167, 289] width 42 height 7
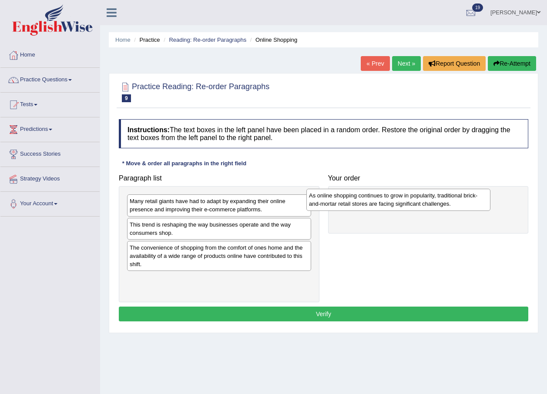
drag, startPoint x: 145, startPoint y: 205, endPoint x: 324, endPoint y: 200, distance: 179.4
click at [324, 200] on div "As online shopping continues to grow in popularity, traditional brick-and-morta…" at bounding box center [398, 200] width 184 height 22
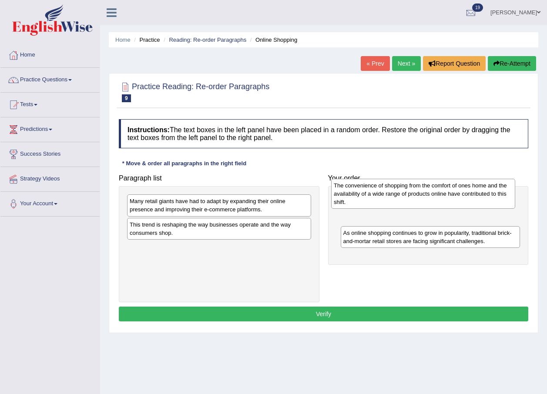
drag, startPoint x: 182, startPoint y: 253, endPoint x: 386, endPoint y: 191, distance: 213.4
click at [386, 191] on div "The convenience of shopping from the comfort of ones home and the availability …" at bounding box center [423, 194] width 184 height 30
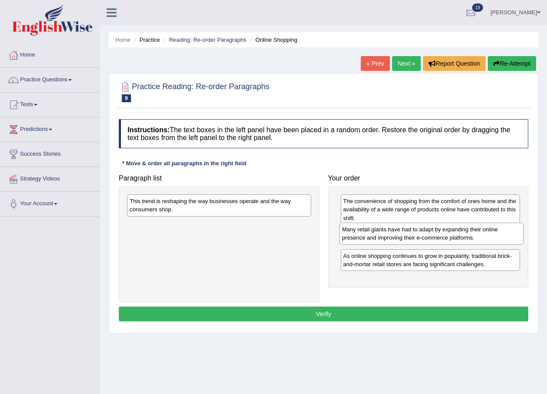
drag, startPoint x: 262, startPoint y: 205, endPoint x: 474, endPoint y: 234, distance: 214.3
click at [474, 234] on div "Many retail giants have had to adapt by expanding their online presence and imp…" at bounding box center [432, 234] width 184 height 22
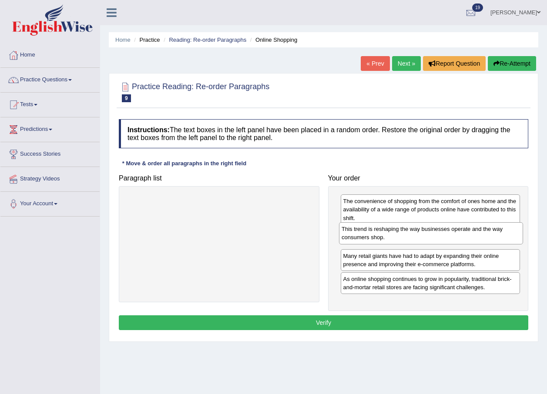
drag, startPoint x: 250, startPoint y: 205, endPoint x: 462, endPoint y: 233, distance: 213.8
click at [462, 233] on div "This trend is reshaping the way businesses operate and the way consumers shop." at bounding box center [431, 233] width 184 height 22
click at [327, 326] on button "Verify" at bounding box center [324, 323] width 410 height 15
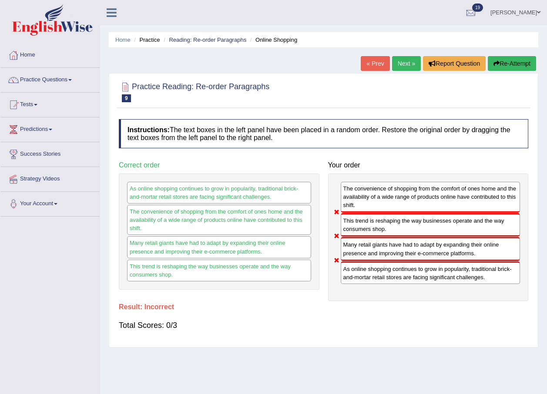
click at [407, 64] on link "Next »" at bounding box center [406, 63] width 29 height 15
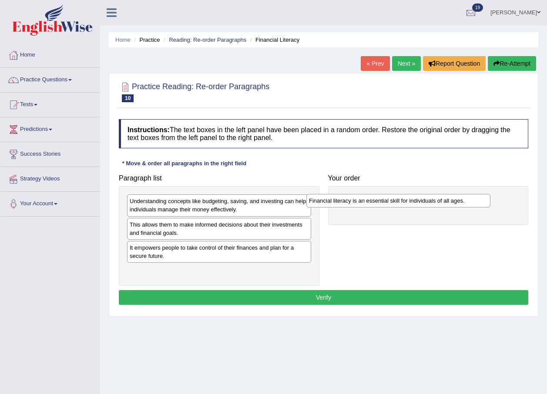
drag, startPoint x: 166, startPoint y: 272, endPoint x: 345, endPoint y: 202, distance: 192.5
click at [345, 202] on div "Financial literacy is an essential skill for individuals of all ages." at bounding box center [398, 200] width 184 height 13
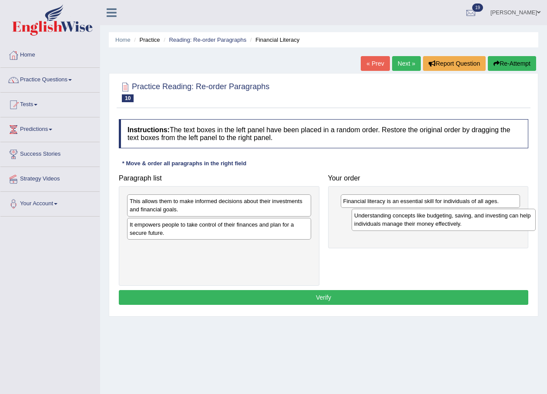
drag, startPoint x: 174, startPoint y: 209, endPoint x: 393, endPoint y: 224, distance: 219.4
click at [394, 224] on div "Understanding concepts like budgeting, saving, and investing can help individua…" at bounding box center [444, 220] width 184 height 22
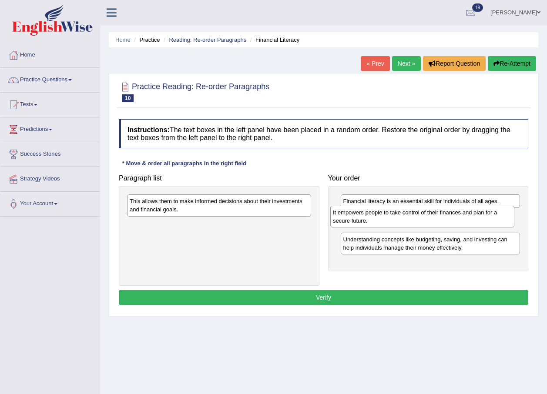
drag, startPoint x: 215, startPoint y: 227, endPoint x: 424, endPoint y: 216, distance: 209.7
click at [424, 216] on div "It empowers people to take control of their finances and plan for a secure futu…" at bounding box center [422, 217] width 184 height 22
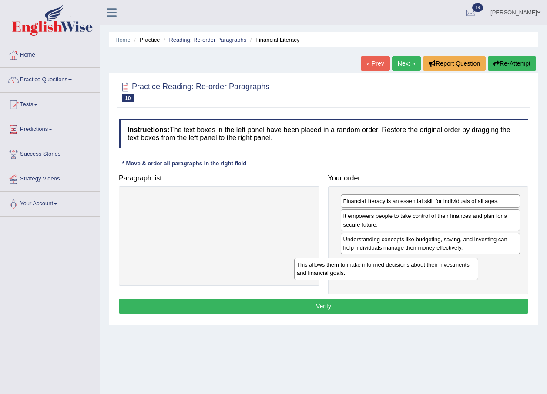
drag, startPoint x: 252, startPoint y: 207, endPoint x: 419, endPoint y: 269, distance: 178.2
click at [419, 270] on div "This allows them to make informed decisions about their investments and financi…" at bounding box center [386, 269] width 184 height 22
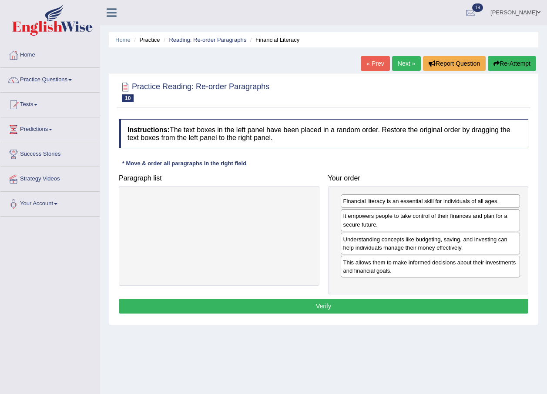
click at [326, 305] on button "Verify" at bounding box center [324, 306] width 410 height 15
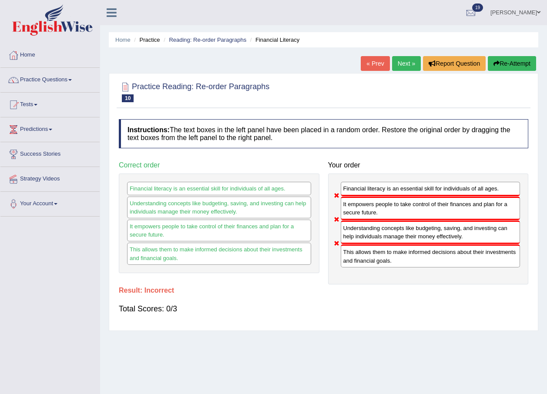
click at [406, 62] on link "Next »" at bounding box center [406, 63] width 29 height 15
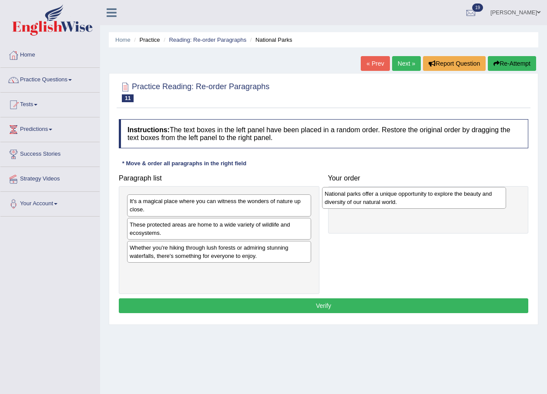
drag, startPoint x: 188, startPoint y: 233, endPoint x: 383, endPoint y: 202, distance: 197.4
click at [383, 202] on div "National parks offer a unique opportunity to explore the beauty and diversity o…" at bounding box center [414, 198] width 184 height 22
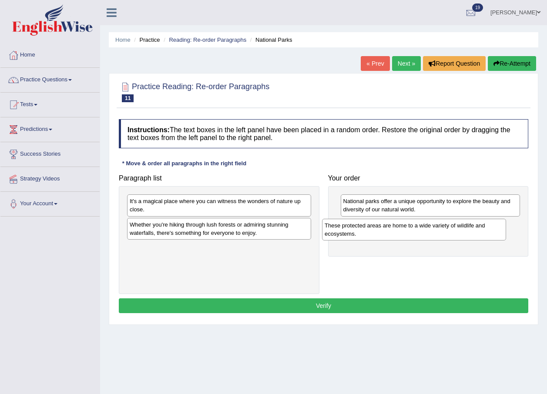
drag, startPoint x: 216, startPoint y: 230, endPoint x: 411, endPoint y: 231, distance: 195.0
click at [411, 231] on div "These protected areas are home to a wide variety of wildlife and ecosystems." at bounding box center [414, 230] width 184 height 22
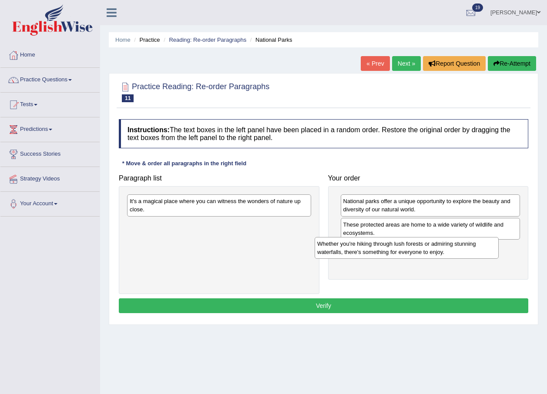
drag, startPoint x: 247, startPoint y: 232, endPoint x: 434, endPoint y: 251, distance: 188.6
click at [434, 251] on div "Whether you're hiking through lush forests or admiring stunning waterfalls, the…" at bounding box center [407, 248] width 184 height 22
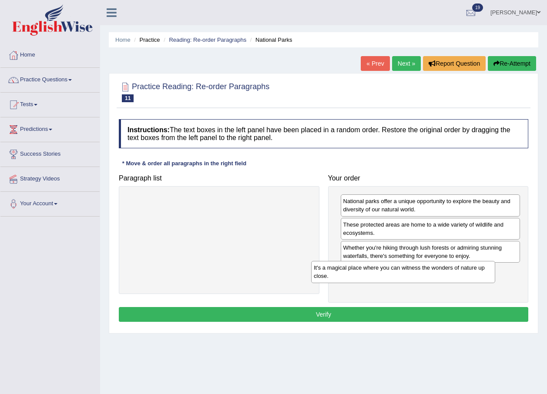
drag, startPoint x: 233, startPoint y: 203, endPoint x: 425, endPoint y: 272, distance: 203.9
click at [425, 272] on div "It's a magical place where you can witness the wonders of nature up close." at bounding box center [403, 272] width 184 height 22
click at [358, 309] on button "Verify" at bounding box center [324, 314] width 410 height 15
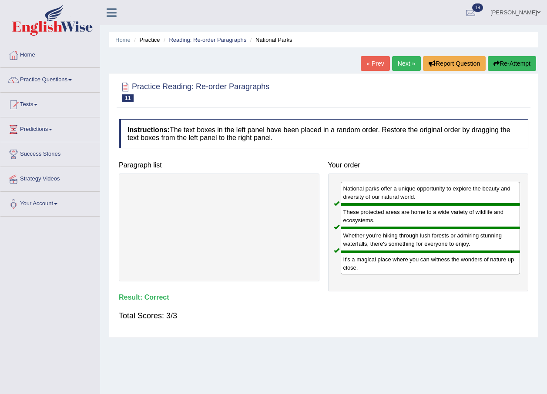
click at [406, 62] on link "Next »" at bounding box center [406, 63] width 29 height 15
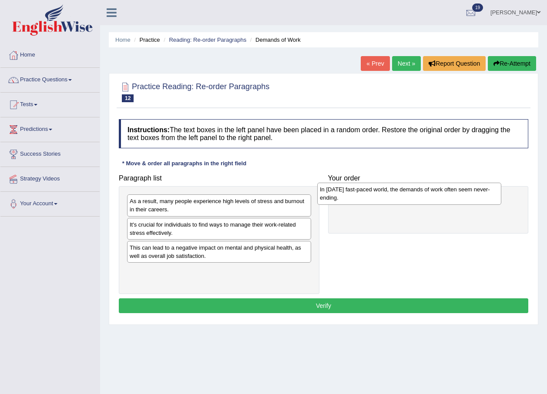
drag, startPoint x: 209, startPoint y: 210, endPoint x: 399, endPoint y: 198, distance: 190.6
click at [399, 198] on div "In today's fast-paced world, the demands of work often seem never-ending." at bounding box center [409, 194] width 184 height 22
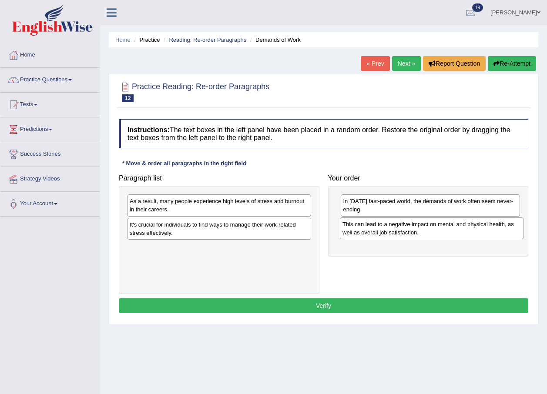
drag, startPoint x: 227, startPoint y: 254, endPoint x: 440, endPoint y: 231, distance: 214.1
click at [440, 231] on div "This can lead to a negative impact on mental and physical health, as well as ov…" at bounding box center [432, 229] width 184 height 22
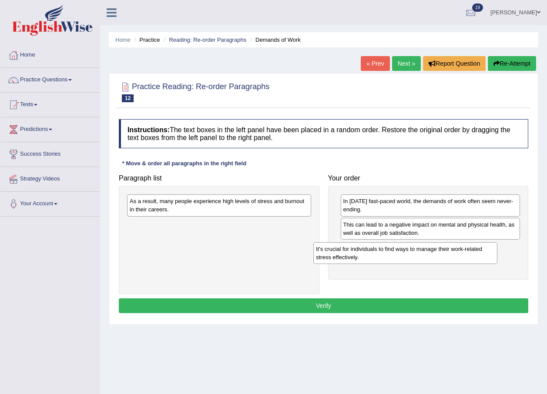
drag, startPoint x: 231, startPoint y: 233, endPoint x: 418, endPoint y: 257, distance: 188.3
click at [418, 257] on div "It's crucial for individuals to find ways to manage their work-related stress e…" at bounding box center [405, 253] width 184 height 22
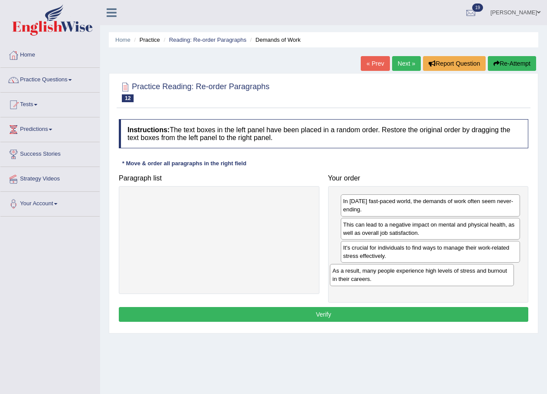
drag, startPoint x: 223, startPoint y: 210, endPoint x: 426, endPoint y: 279, distance: 214.5
click at [426, 279] on div "As a result, many people experience high levels of stress and burnout in their …" at bounding box center [422, 275] width 184 height 22
click at [333, 315] on button "Verify" at bounding box center [324, 314] width 410 height 15
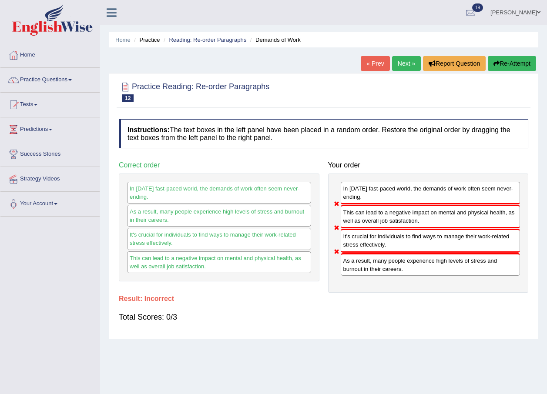
click at [408, 63] on link "Next »" at bounding box center [406, 63] width 29 height 15
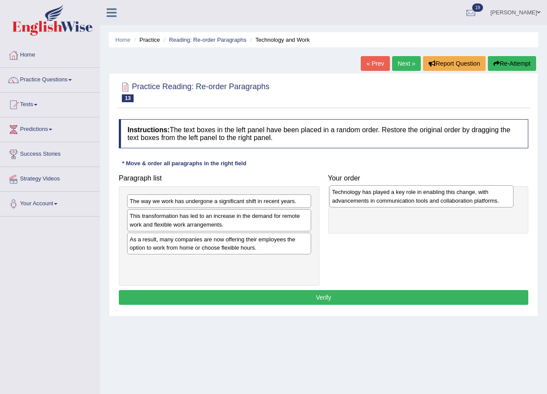
drag, startPoint x: 194, startPoint y: 221, endPoint x: 396, endPoint y: 197, distance: 203.8
click at [396, 197] on div "Technology has played a key role in enabling this change, with advancements in …" at bounding box center [422, 196] width 184 height 22
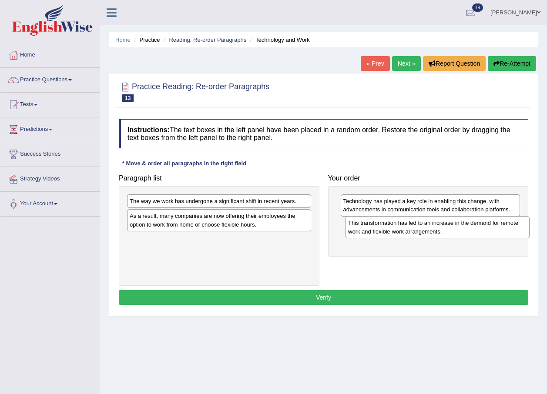
drag, startPoint x: 230, startPoint y: 225, endPoint x: 448, endPoint y: 232, distance: 218.6
click at [448, 232] on div "This transformation has led to an increase in the demand for remote work and fl…" at bounding box center [438, 227] width 184 height 22
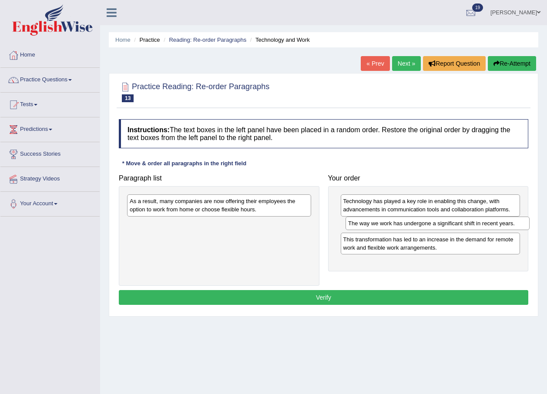
drag, startPoint x: 248, startPoint y: 206, endPoint x: 466, endPoint y: 228, distance: 219.6
click at [466, 228] on div "The way we work has undergone a significant shift in recent years." at bounding box center [438, 223] width 184 height 13
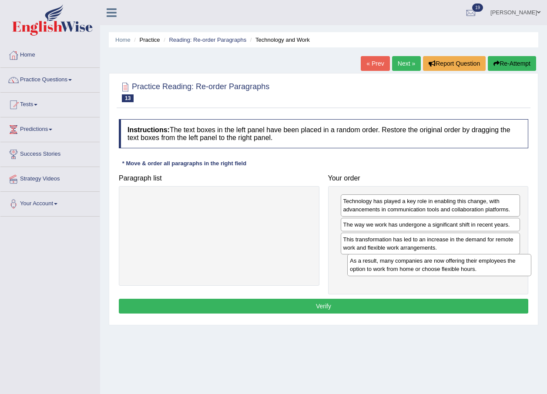
drag, startPoint x: 289, startPoint y: 205, endPoint x: 511, endPoint y: 266, distance: 229.6
click at [511, 266] on div "As a result, many companies are now offering their employees the option to work…" at bounding box center [439, 265] width 184 height 22
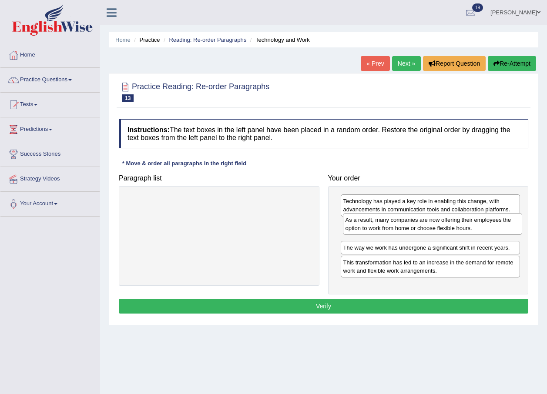
drag, startPoint x: 408, startPoint y: 269, endPoint x: 410, endPoint y: 228, distance: 41.4
click at [410, 228] on div "As a result, many companies are now offering their employees the option to work…" at bounding box center [433, 224] width 180 height 22
click at [329, 303] on button "Verify" at bounding box center [324, 306] width 410 height 15
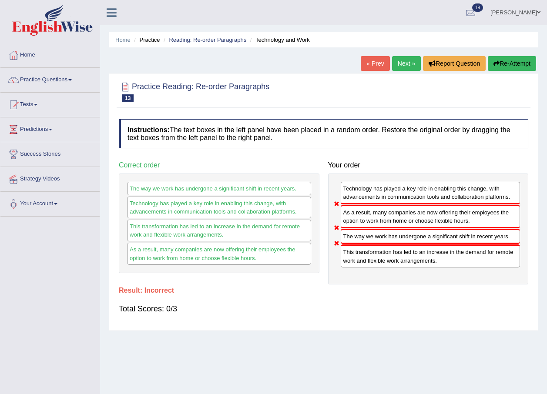
click at [404, 70] on link "Next »" at bounding box center [406, 63] width 29 height 15
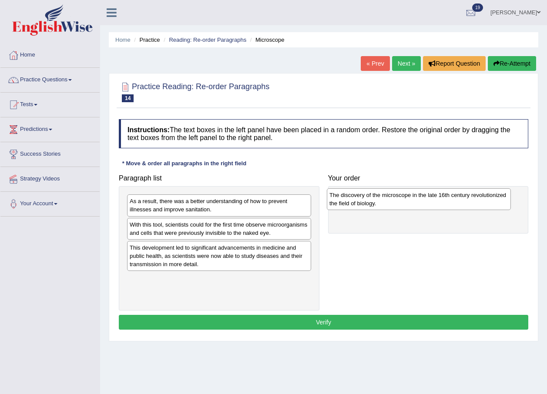
drag, startPoint x: 193, startPoint y: 231, endPoint x: 393, endPoint y: 201, distance: 202.0
click at [393, 201] on div "The discovery of the microscope in the late 16th century revolutionized the fie…" at bounding box center [419, 199] width 184 height 22
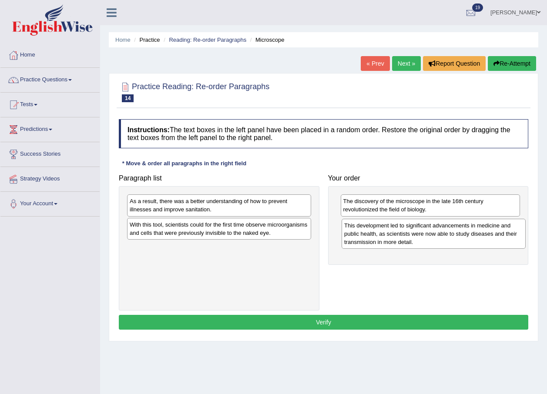
drag, startPoint x: 189, startPoint y: 266, endPoint x: 404, endPoint y: 235, distance: 216.8
click at [404, 235] on div "This development led to significant advancements in medicine and public health,…" at bounding box center [434, 234] width 184 height 30
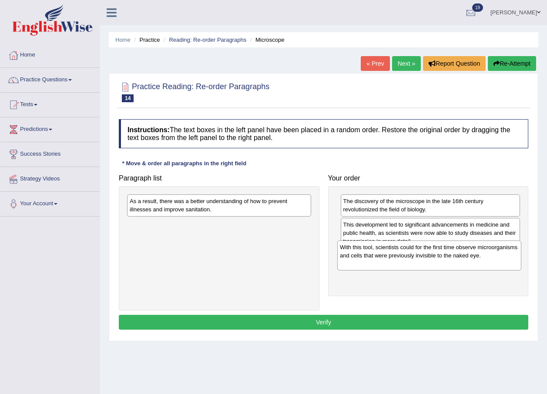
drag, startPoint x: 216, startPoint y: 229, endPoint x: 426, endPoint y: 252, distance: 211.5
click at [426, 252] on div "With this tool, scientists could for the first time observe microorganisms and …" at bounding box center [429, 256] width 184 height 30
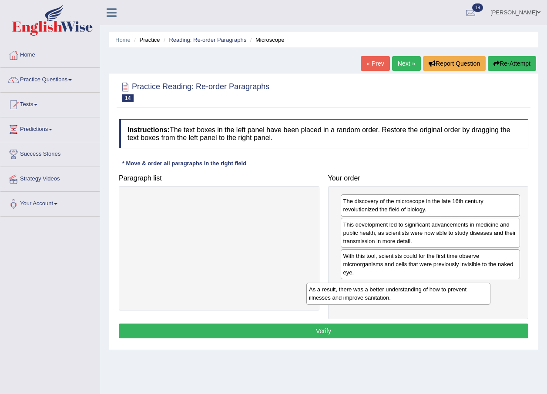
drag, startPoint x: 248, startPoint y: 208, endPoint x: 429, endPoint y: 290, distance: 198.3
click at [428, 293] on div "As a result, there was a better understanding of how to prevent illnesses and i…" at bounding box center [398, 294] width 184 height 22
click at [334, 333] on button "Verify" at bounding box center [324, 331] width 410 height 15
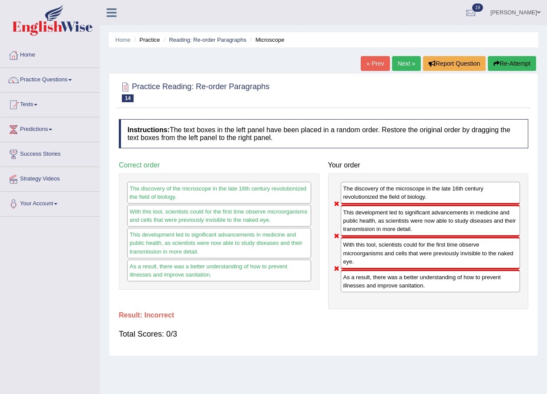
click at [407, 67] on link "Next »" at bounding box center [406, 63] width 29 height 15
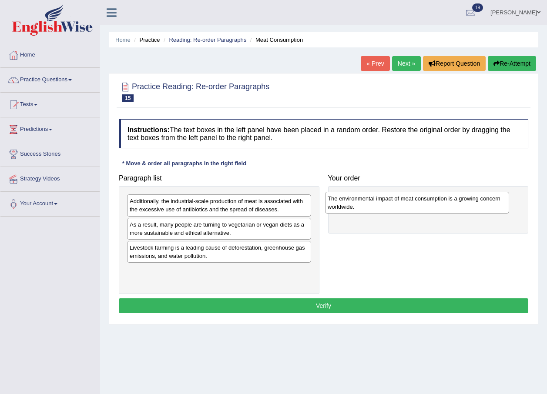
drag, startPoint x: 180, startPoint y: 233, endPoint x: 380, endPoint y: 205, distance: 201.4
click at [380, 205] on div "The environmental impact of meat consumption is a growing concern worldwide." at bounding box center [417, 203] width 184 height 22
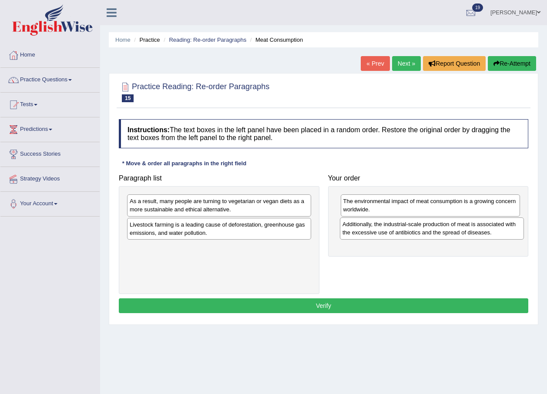
drag, startPoint x: 219, startPoint y: 207, endPoint x: 432, endPoint y: 230, distance: 214.1
click at [432, 230] on div "Additionally, the industrial-scale production of meat is associated with the ex…" at bounding box center [432, 229] width 184 height 22
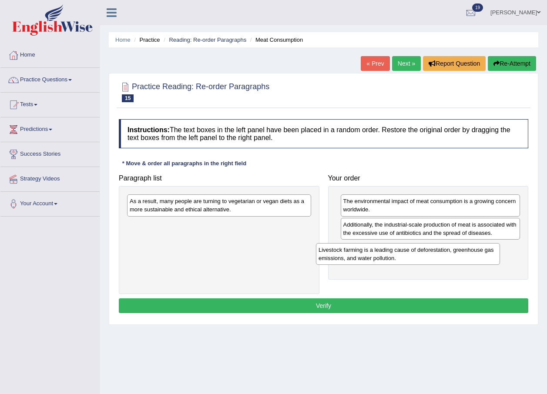
drag, startPoint x: 216, startPoint y: 231, endPoint x: 405, endPoint y: 256, distance: 190.6
click at [405, 256] on div "Livestock farming is a leading cause of deforestation, greenhouse gas emissions…" at bounding box center [408, 254] width 184 height 22
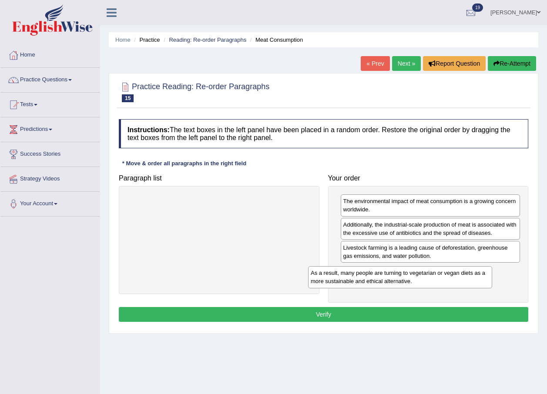
drag, startPoint x: 280, startPoint y: 207, endPoint x: 462, endPoint y: 278, distance: 195.5
click at [462, 278] on div "As a result, many people are turning to vegetarian or vegan diets as a more sus…" at bounding box center [400, 277] width 184 height 22
click at [326, 315] on button "Verify" at bounding box center [324, 314] width 410 height 15
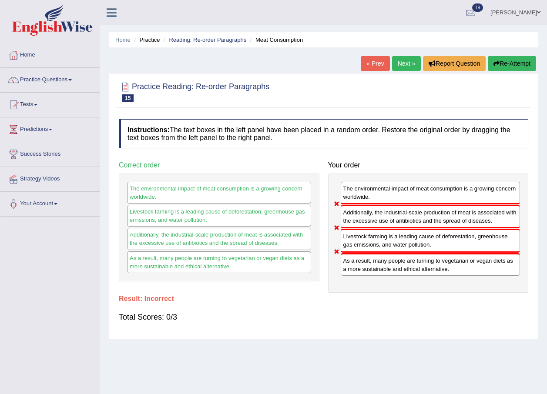
click at [404, 60] on link "Next »" at bounding box center [406, 63] width 29 height 15
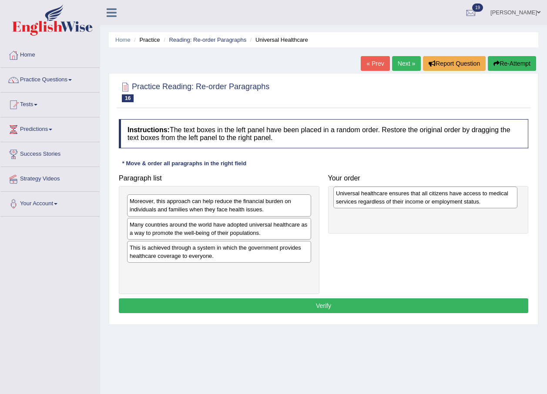
drag, startPoint x: 201, startPoint y: 231, endPoint x: 407, endPoint y: 200, distance: 208.7
click at [407, 200] on div "Universal healthcare ensures that all citizens have access to medical services …" at bounding box center [425, 198] width 184 height 22
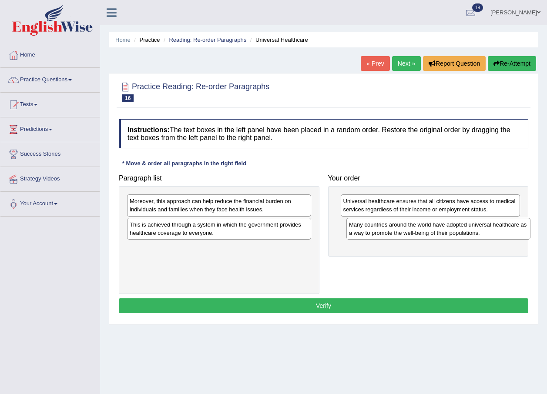
drag, startPoint x: 234, startPoint y: 232, endPoint x: 454, endPoint y: 232, distance: 219.4
click at [454, 232] on div "Many countries around the world have adopted universal healthcare as a way to p…" at bounding box center [438, 229] width 184 height 22
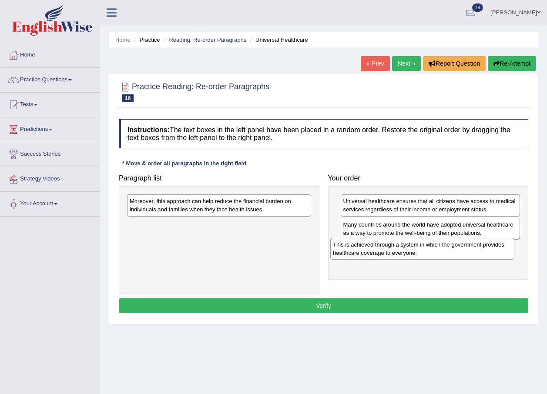
drag, startPoint x: 225, startPoint y: 231, endPoint x: 428, endPoint y: 251, distance: 204.3
click at [428, 251] on div "This is achieved through a system in which the government provides healthcare c…" at bounding box center [422, 249] width 184 height 22
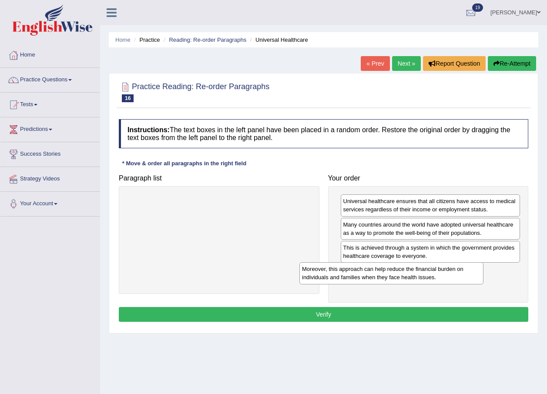
drag, startPoint x: 301, startPoint y: 226, endPoint x: 481, endPoint y: 280, distance: 187.6
click at [473, 280] on div "Moreover, this approach can help reduce the financial burden on individuals and…" at bounding box center [391, 273] width 184 height 22
click at [337, 310] on button "Verify" at bounding box center [324, 314] width 410 height 15
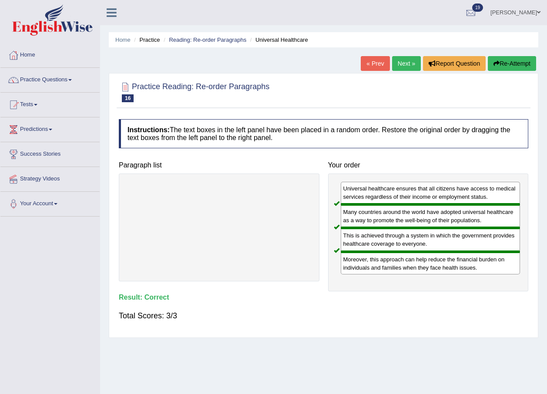
click at [407, 68] on link "Next »" at bounding box center [406, 63] width 29 height 15
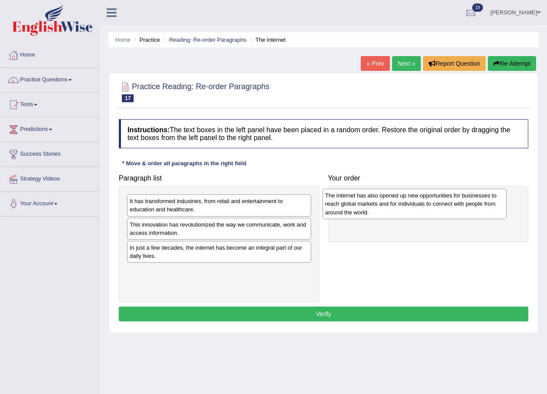
drag, startPoint x: 177, startPoint y: 208, endPoint x: 372, endPoint y: 202, distance: 195.5
click at [372, 202] on div "The internet has also opened up new opportunities for businesses to reach globa…" at bounding box center [415, 204] width 184 height 30
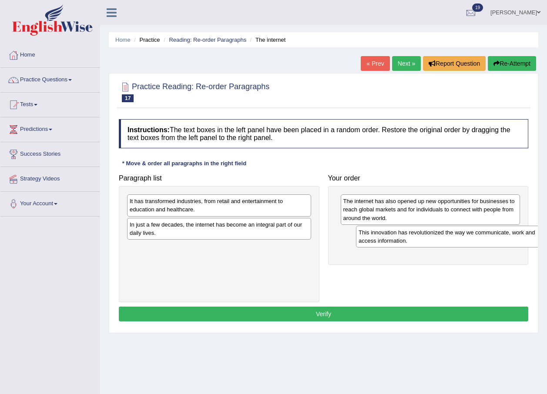
drag, startPoint x: 248, startPoint y: 233, endPoint x: 477, endPoint y: 241, distance: 229.1
click at [477, 241] on div "This innovation has revolutionized the way we communicate, work and access info…" at bounding box center [448, 237] width 184 height 22
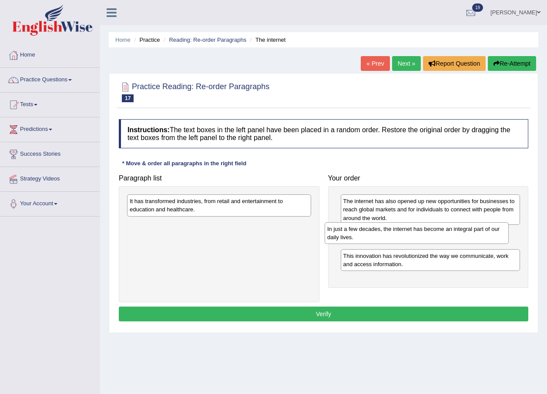
drag, startPoint x: 232, startPoint y: 234, endPoint x: 430, endPoint y: 238, distance: 197.7
click at [430, 238] on div "In just a few decades, the internet has become an integral part of our daily li…" at bounding box center [417, 233] width 184 height 22
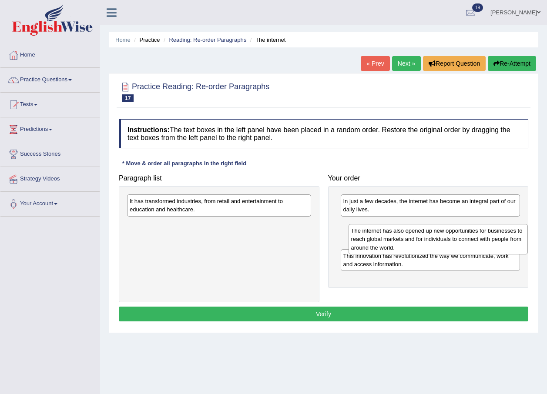
drag, startPoint x: 390, startPoint y: 213, endPoint x: 400, endPoint y: 238, distance: 26.9
click at [398, 242] on div "The internet has also opened up new opportunities for businesses to reach globa…" at bounding box center [439, 239] width 180 height 30
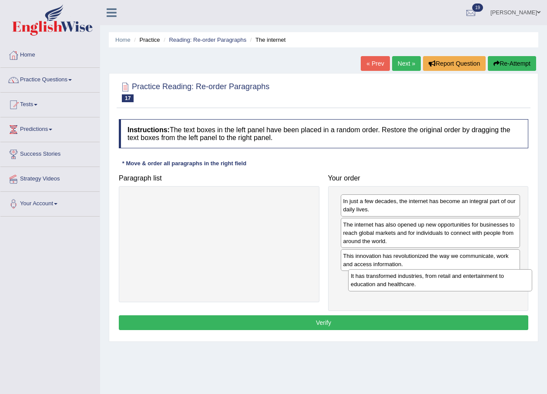
drag, startPoint x: 263, startPoint y: 208, endPoint x: 484, endPoint y: 283, distance: 233.5
click at [484, 283] on div "It has transformed industries, from retail and entertainment to education and h…" at bounding box center [440, 280] width 184 height 22
click at [331, 320] on button "Verify" at bounding box center [324, 323] width 410 height 15
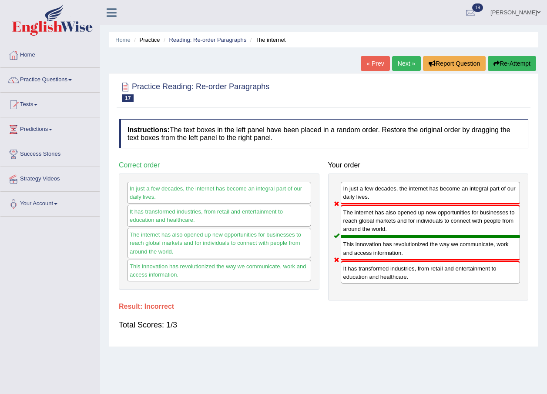
click at [408, 67] on link "Next »" at bounding box center [406, 63] width 29 height 15
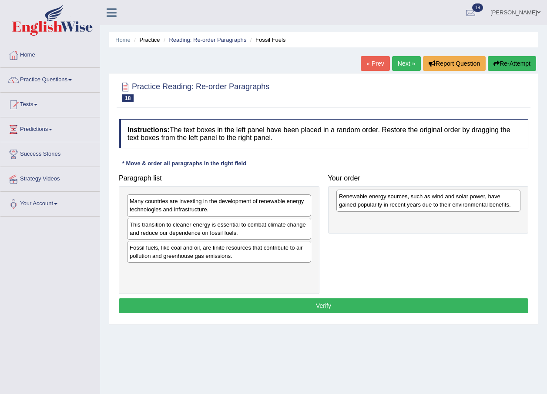
drag, startPoint x: 225, startPoint y: 212, endPoint x: 434, endPoint y: 207, distance: 209.4
click at [434, 207] on div "Renewable energy sources, such as wind and solar power, have gained popularity …" at bounding box center [428, 201] width 184 height 22
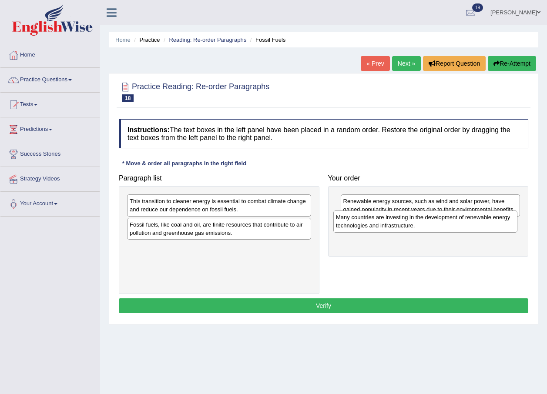
drag, startPoint x: 221, startPoint y: 207, endPoint x: 427, endPoint y: 223, distance: 207.0
click at [427, 223] on div "Many countries are investing in the development of renewable energy technologie…" at bounding box center [425, 222] width 184 height 22
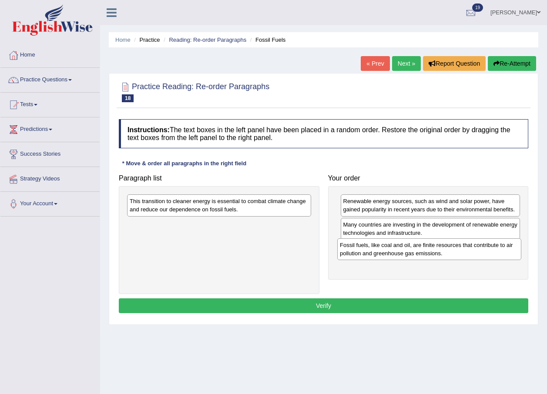
drag, startPoint x: 234, startPoint y: 233, endPoint x: 444, endPoint y: 254, distance: 211.2
click at [444, 254] on div "Fossil fuels, like coal and oil, are finite resources that contribute to air po…" at bounding box center [429, 250] width 184 height 22
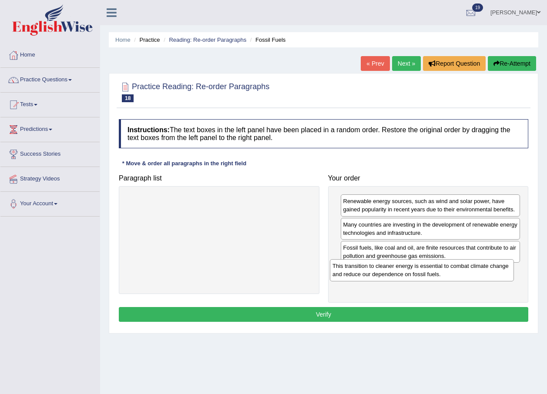
drag, startPoint x: 255, startPoint y: 202, endPoint x: 458, endPoint y: 267, distance: 213.0
click at [458, 267] on div "This transition to cleaner energy is essential to combat climate change and red…" at bounding box center [422, 270] width 184 height 22
click at [353, 309] on button "Verify" at bounding box center [324, 314] width 410 height 15
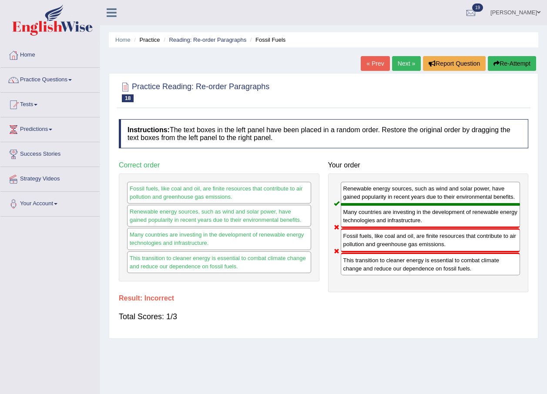
click at [410, 69] on link "Next »" at bounding box center [406, 63] width 29 height 15
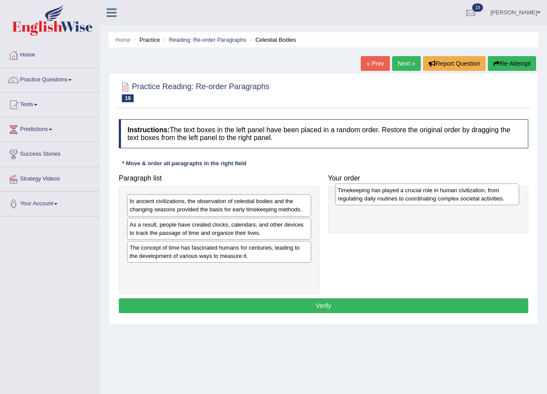
drag, startPoint x: 210, startPoint y: 247, endPoint x: 418, endPoint y: 190, distance: 215.9
click at [418, 190] on div "Timekeeping has played a crucial role in human civilization, from regulating da…" at bounding box center [427, 195] width 184 height 22
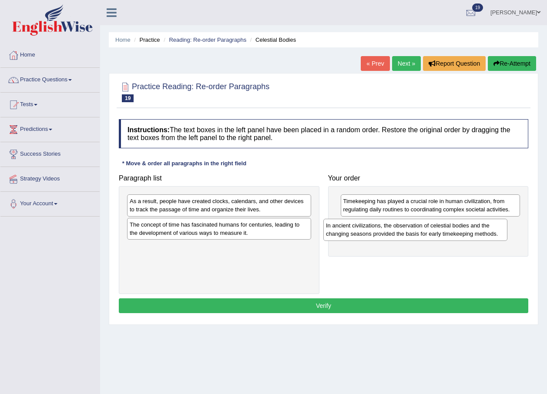
drag, startPoint x: 229, startPoint y: 213, endPoint x: 425, endPoint y: 237, distance: 197.8
click at [425, 237] on div "In ancient civilizations, the observation of celestial bodies and the changing …" at bounding box center [415, 230] width 184 height 22
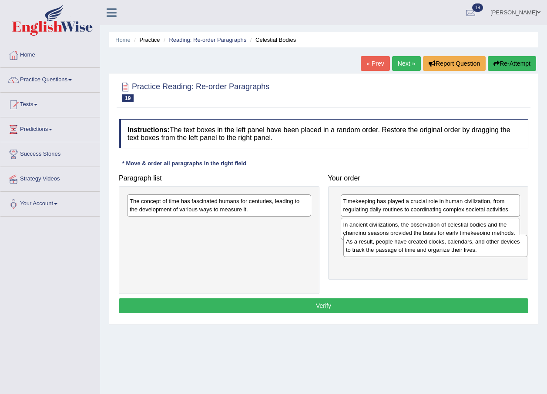
drag, startPoint x: 224, startPoint y: 210, endPoint x: 440, endPoint y: 250, distance: 220.1
click at [440, 250] on div "As a result, people have created clocks, calendars, and other devices to track …" at bounding box center [435, 246] width 184 height 22
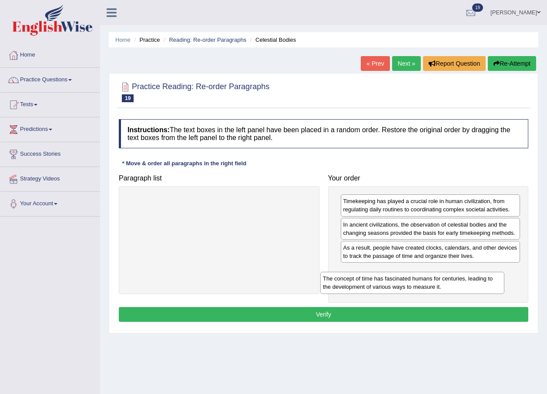
drag, startPoint x: 255, startPoint y: 200, endPoint x: 449, endPoint y: 274, distance: 208.3
click at [449, 274] on div "The concept of time has fascinated humans for centuries, leading to the develop…" at bounding box center [412, 283] width 184 height 22
click at [336, 313] on button "Verify" at bounding box center [324, 314] width 410 height 15
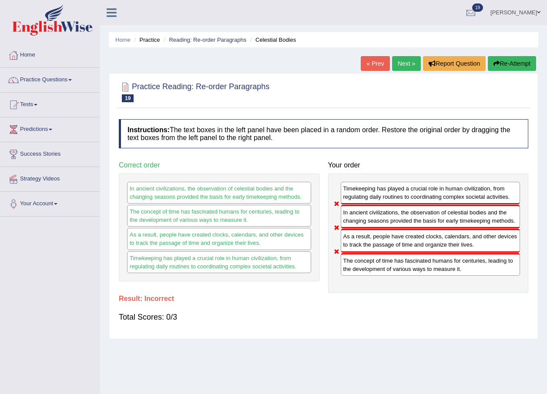
click at [403, 67] on link "Next »" at bounding box center [406, 63] width 29 height 15
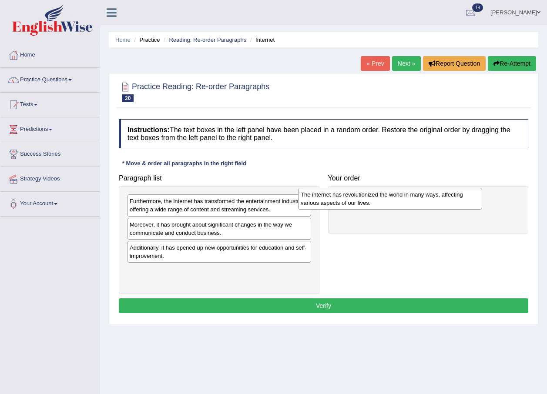
drag, startPoint x: 221, startPoint y: 257, endPoint x: 392, endPoint y: 204, distance: 179.1
click at [392, 204] on div "The internet has revolutionized the world in many ways, affecting various aspec…" at bounding box center [390, 199] width 184 height 22
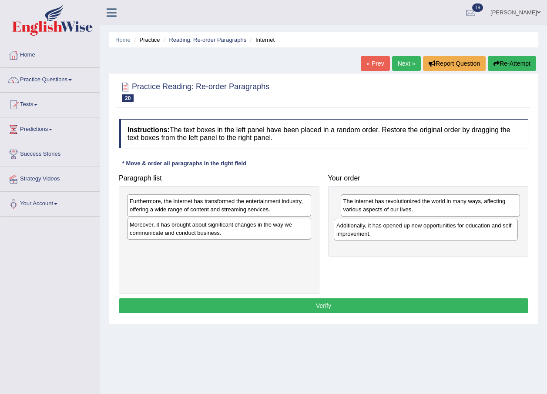
drag, startPoint x: 258, startPoint y: 251, endPoint x: 465, endPoint y: 229, distance: 207.9
click at [465, 229] on div "Additionally, it has opened up new opportunities for education and self-improve…" at bounding box center [426, 230] width 184 height 22
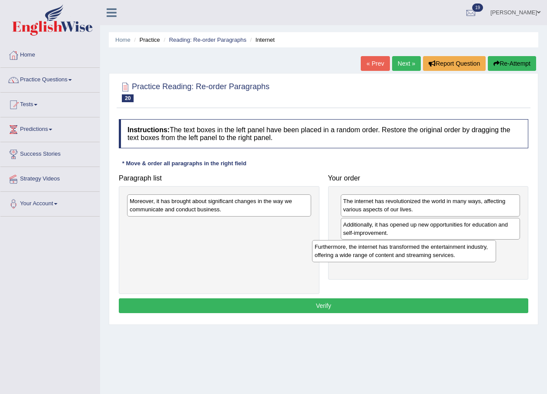
drag, startPoint x: 256, startPoint y: 207, endPoint x: 441, endPoint y: 252, distance: 190.6
click at [441, 252] on div "Furthermore, the internet has transformed the entertainment industry, offering …" at bounding box center [404, 251] width 184 height 22
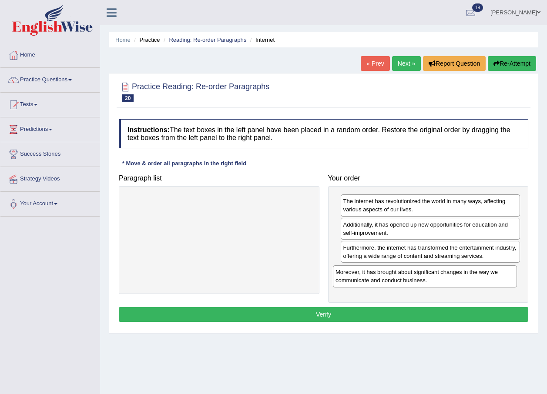
drag, startPoint x: 262, startPoint y: 204, endPoint x: 468, endPoint y: 275, distance: 217.8
click at [468, 275] on div "Moreover, it has brought about significant changes in the way we communicate an…" at bounding box center [425, 277] width 184 height 22
click at [341, 315] on button "Verify" at bounding box center [324, 314] width 410 height 15
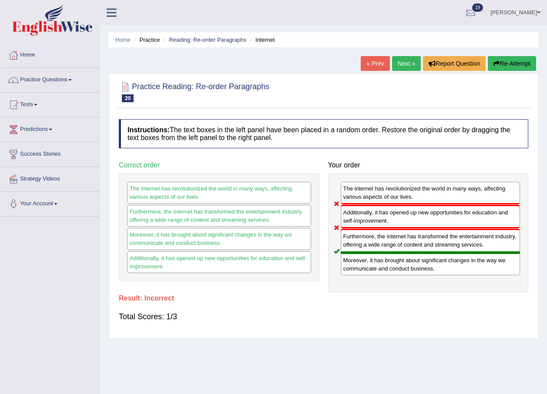
click at [407, 60] on link "Next »" at bounding box center [406, 63] width 29 height 15
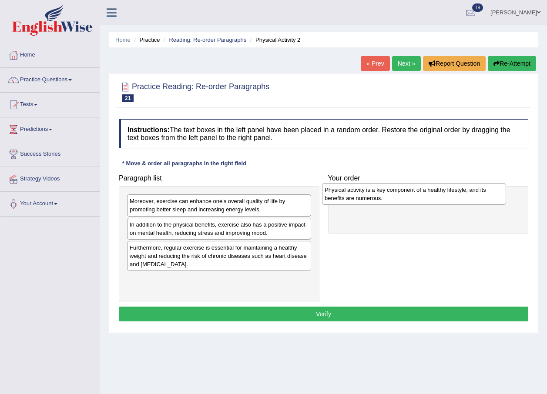
drag, startPoint x: 183, startPoint y: 286, endPoint x: 379, endPoint y: 196, distance: 215.2
click at [379, 196] on div "Physical activity is a key component of a healthy lifestyle, and its benefits a…" at bounding box center [414, 194] width 184 height 22
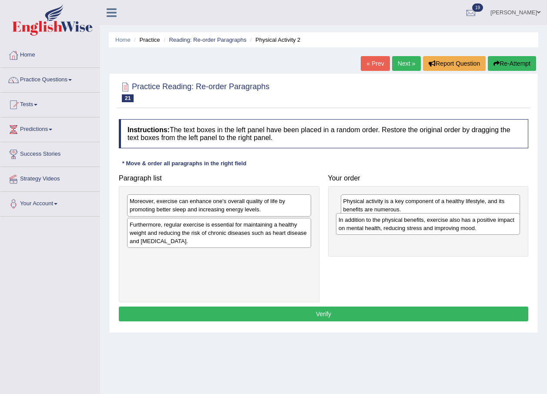
drag, startPoint x: 186, startPoint y: 232, endPoint x: 395, endPoint y: 227, distance: 209.0
click at [395, 227] on div "In addition to the physical benefits, exercise also has a positive impact on me…" at bounding box center [428, 224] width 184 height 22
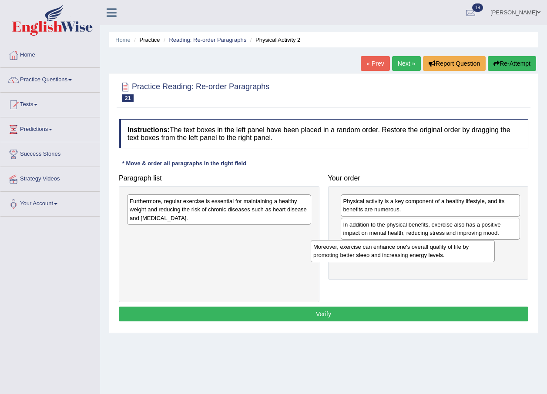
drag, startPoint x: 255, startPoint y: 204, endPoint x: 438, endPoint y: 250, distance: 189.3
click at [438, 250] on div "Moreover, exercise can enhance one's overall quality of life by promoting bette…" at bounding box center [403, 251] width 184 height 22
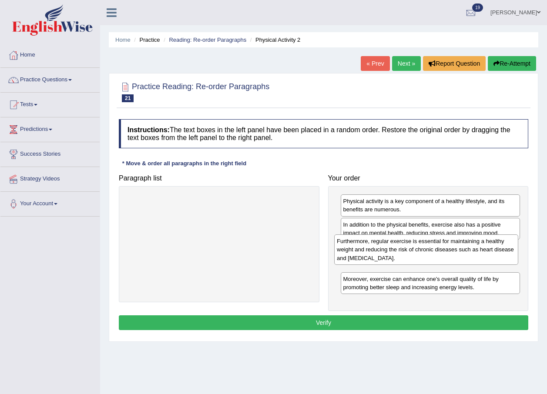
drag, startPoint x: 259, startPoint y: 218, endPoint x: 471, endPoint y: 260, distance: 215.7
click at [471, 260] on div "Furthermore, regular exercise is essential for maintaining a healthy weight and…" at bounding box center [426, 250] width 184 height 30
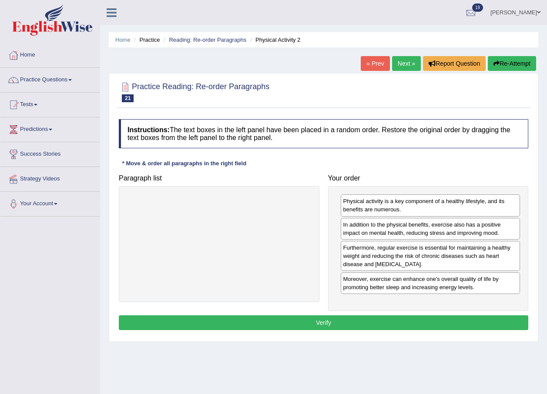
click at [322, 319] on button "Verify" at bounding box center [324, 323] width 410 height 15
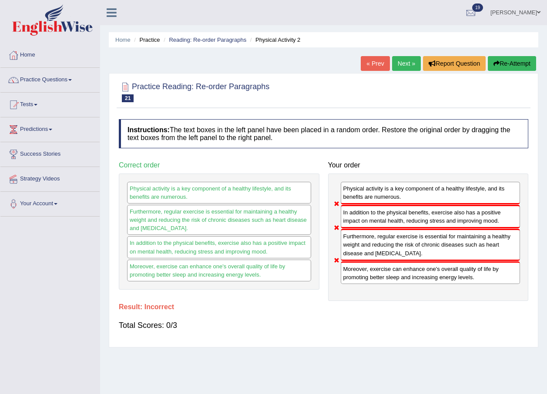
click at [413, 62] on link "Next »" at bounding box center [406, 63] width 29 height 15
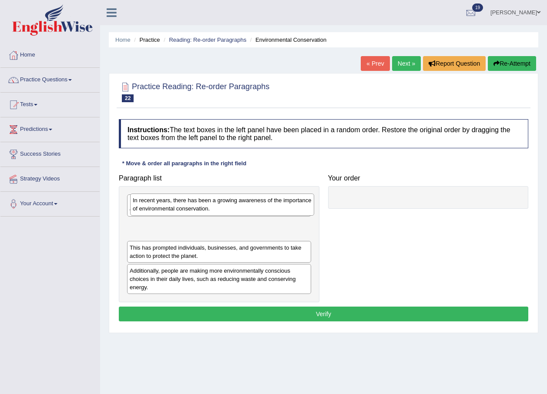
click at [226, 210] on div "In recent years, there has been a growing awareness of the importance of enviro…" at bounding box center [222, 205] width 184 height 22
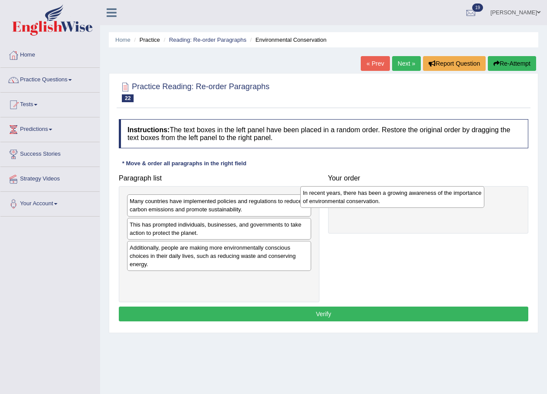
drag, startPoint x: 204, startPoint y: 232, endPoint x: 377, endPoint y: 200, distance: 176.1
click at [377, 200] on div "In recent years, there has been a growing awareness of the importance of enviro…" at bounding box center [392, 197] width 184 height 22
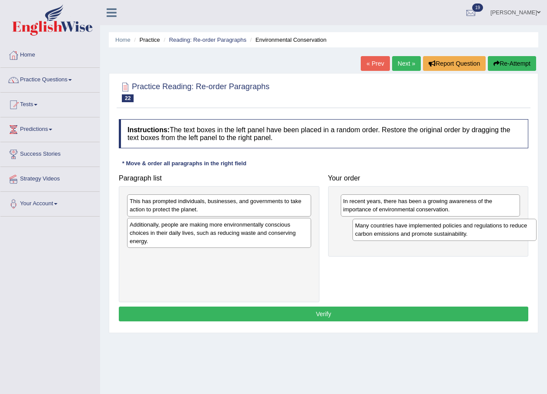
drag, startPoint x: 225, startPoint y: 206, endPoint x: 451, endPoint y: 231, distance: 226.8
click at [451, 231] on div "Many countries have implemented policies and regulations to reduce carbon emiss…" at bounding box center [445, 230] width 184 height 22
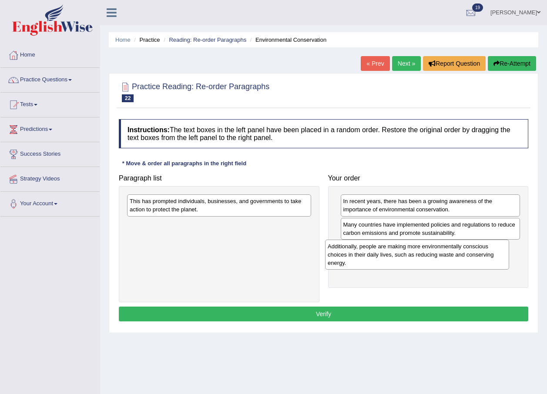
drag, startPoint x: 224, startPoint y: 235, endPoint x: 422, endPoint y: 257, distance: 199.2
click at [422, 257] on div "Additionally, people are making more environmentally conscious choices in their…" at bounding box center [417, 255] width 184 height 30
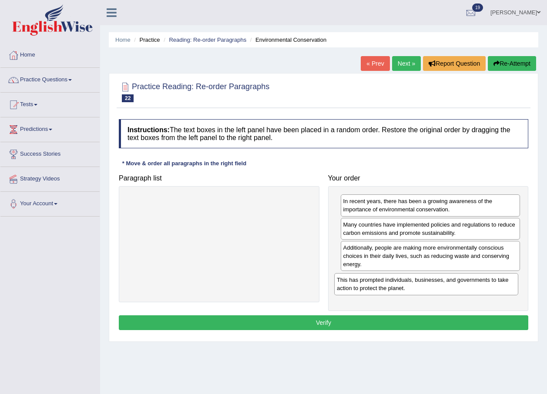
drag, startPoint x: 198, startPoint y: 209, endPoint x: 406, endPoint y: 286, distance: 221.6
click at [406, 286] on div "This has prompted individuals, businesses, and governments to take action to pr…" at bounding box center [426, 284] width 184 height 22
click at [326, 322] on button "Verify" at bounding box center [324, 323] width 410 height 15
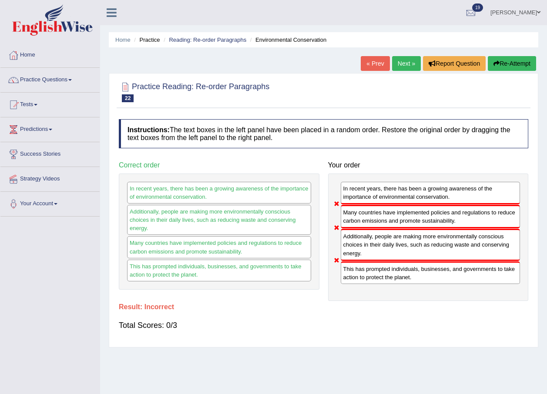
click at [404, 66] on link "Next »" at bounding box center [406, 63] width 29 height 15
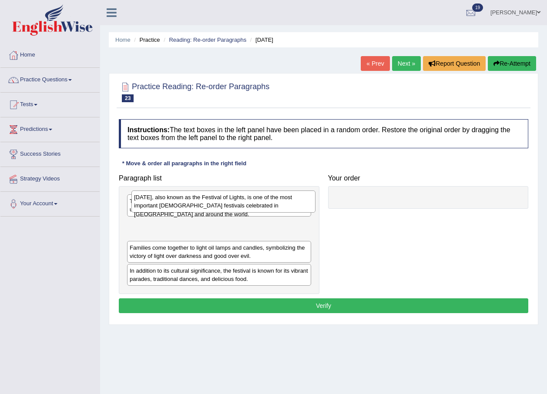
drag, startPoint x: 183, startPoint y: 212, endPoint x: 187, endPoint y: 209, distance: 5.9
click at [187, 209] on div "Diwali, also known as the Festival of Lights, is one of the most important Hind…" at bounding box center [223, 202] width 184 height 22
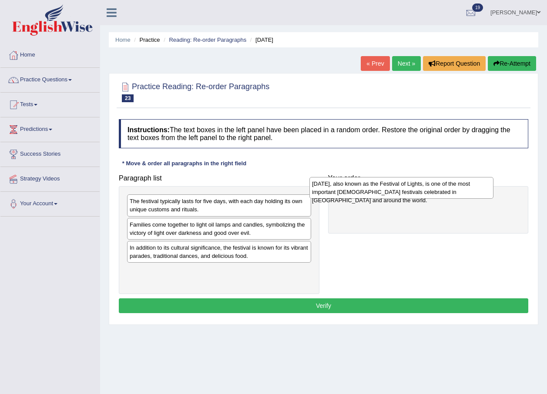
drag, startPoint x: 217, startPoint y: 230, endPoint x: 400, endPoint y: 189, distance: 186.9
click at [400, 189] on div "Diwali, also known as the Festival of Lights, is one of the most important Hind…" at bounding box center [401, 188] width 184 height 22
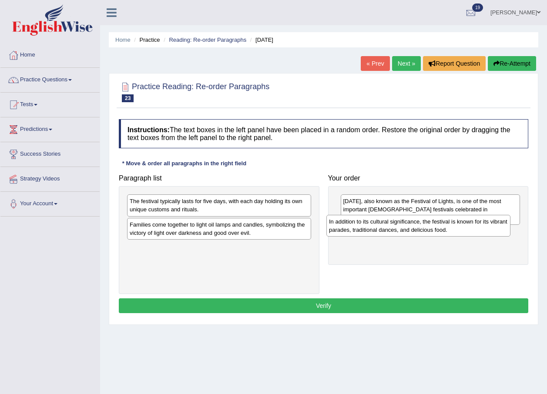
drag, startPoint x: 221, startPoint y: 259, endPoint x: 420, endPoint y: 233, distance: 201.1
click at [420, 233] on div "In addition to its cultural significance, the festival is known for its vibrant…" at bounding box center [418, 226] width 184 height 22
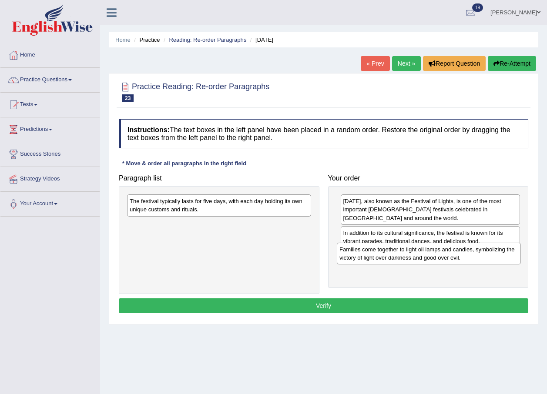
drag, startPoint x: 220, startPoint y: 227, endPoint x: 429, endPoint y: 246, distance: 209.4
click at [430, 249] on div "Families come together to light oil lamps and candles, symbolizing the victory …" at bounding box center [429, 254] width 184 height 22
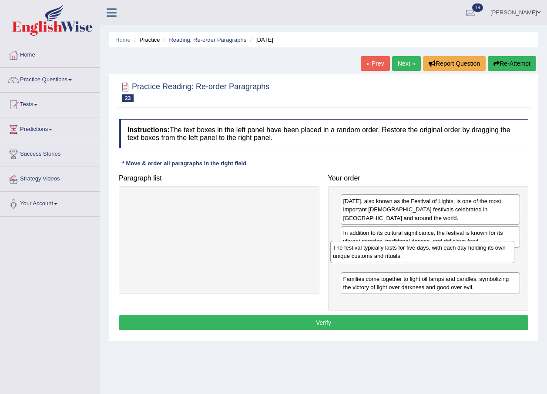
drag, startPoint x: 245, startPoint y: 206, endPoint x: 448, endPoint y: 253, distance: 208.6
click at [448, 253] on div "The festival typically lasts for five days, with each day holding its own uniqu…" at bounding box center [422, 252] width 184 height 22
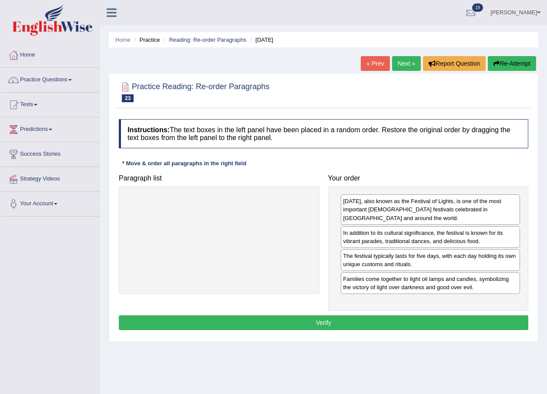
click at [357, 316] on button "Verify" at bounding box center [324, 323] width 410 height 15
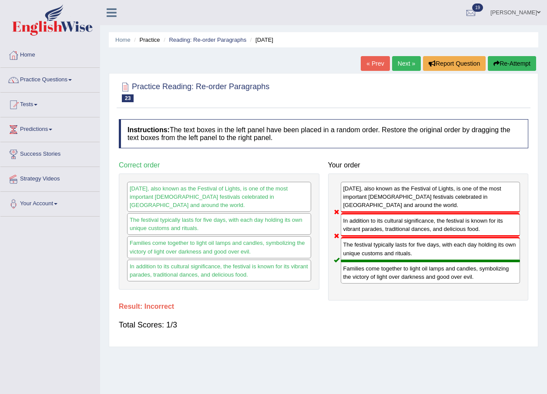
click at [402, 65] on link "Next »" at bounding box center [406, 63] width 29 height 15
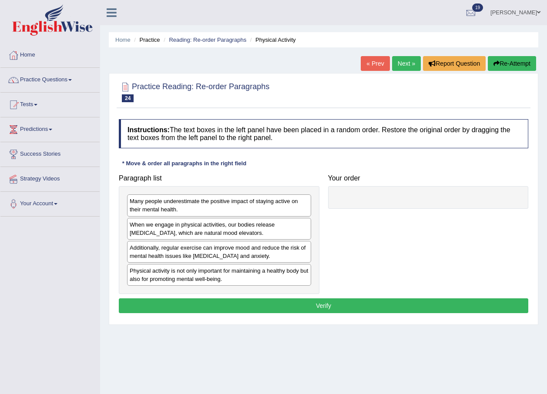
click at [193, 282] on div "Physical activity is not only important for maintaining a healthy body but also…" at bounding box center [219, 275] width 184 height 22
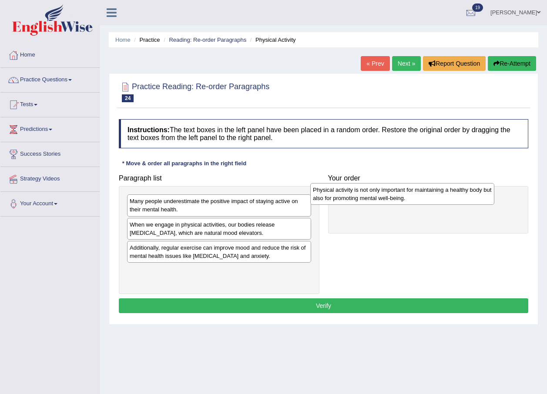
drag, startPoint x: 193, startPoint y: 282, endPoint x: 376, endPoint y: 201, distance: 200.3
click at [376, 201] on div "Physical activity is not only important for maintaining a healthy body but also…" at bounding box center [402, 194] width 184 height 22
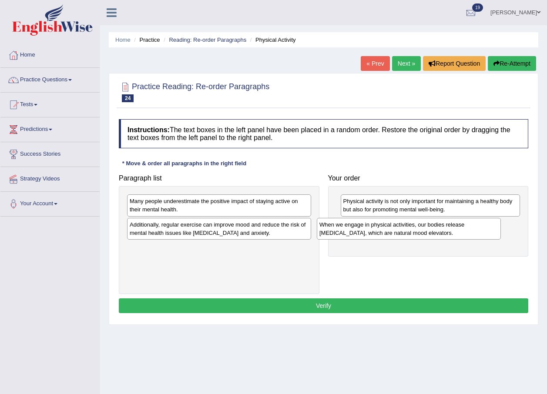
drag, startPoint x: 230, startPoint y: 236, endPoint x: 420, endPoint y: 234, distance: 190.2
click at [420, 235] on div "When we engage in physical activities, our bodies release endorphins, which are…" at bounding box center [409, 229] width 184 height 22
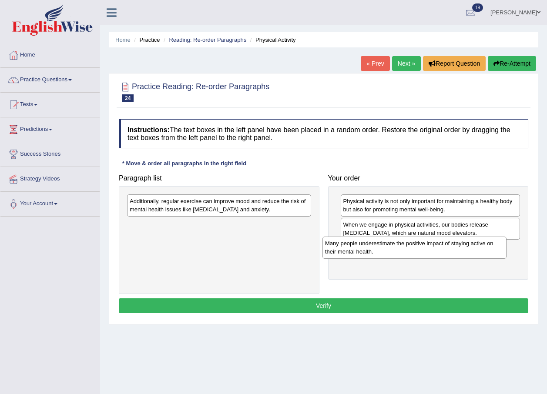
drag, startPoint x: 237, startPoint y: 212, endPoint x: 433, endPoint y: 253, distance: 199.8
click at [433, 254] on div "Many people underestimate the positive impact of staying active on their mental…" at bounding box center [415, 248] width 184 height 22
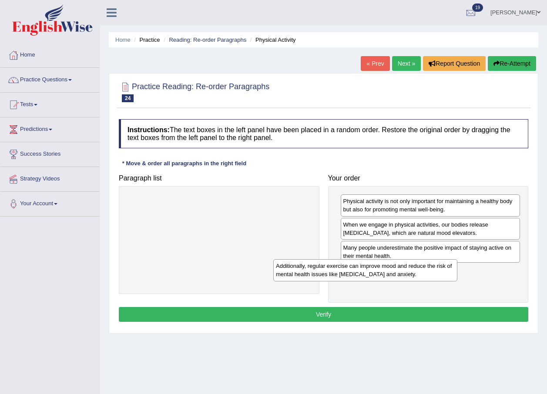
drag, startPoint x: 265, startPoint y: 208, endPoint x: 427, endPoint y: 273, distance: 174.6
click at [427, 273] on div "Additionally, regular exercise can improve mood and reduce the risk of mental h…" at bounding box center [365, 270] width 184 height 22
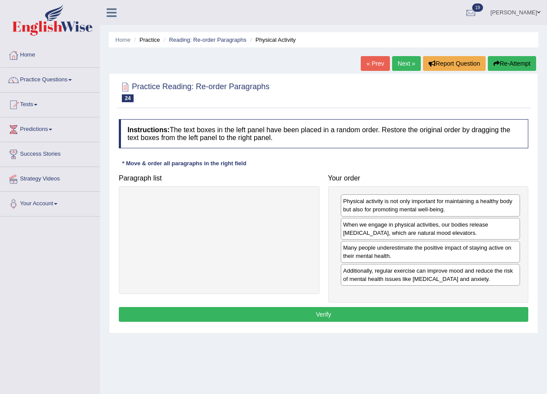
click at [374, 312] on button "Verify" at bounding box center [324, 314] width 410 height 15
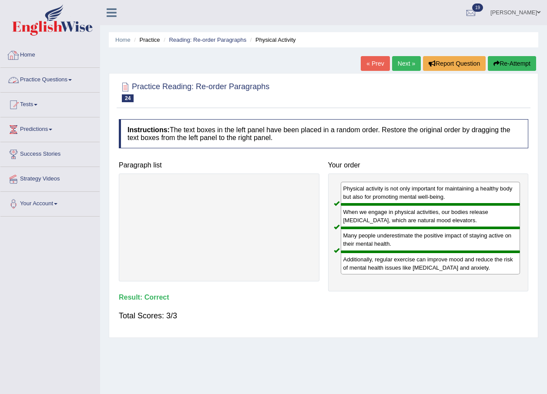
click at [31, 56] on link "Home" at bounding box center [49, 54] width 99 height 22
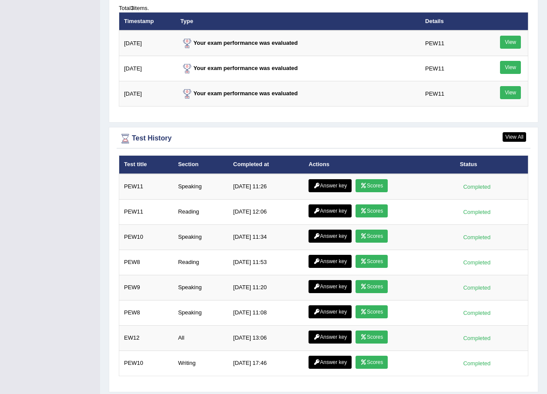
scroll to position [1109, 0]
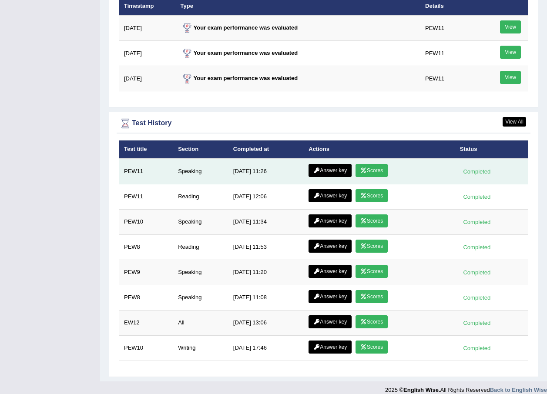
click at [328, 164] on link "Answer key" at bounding box center [330, 170] width 43 height 13
